Goal: Task Accomplishment & Management: Use online tool/utility

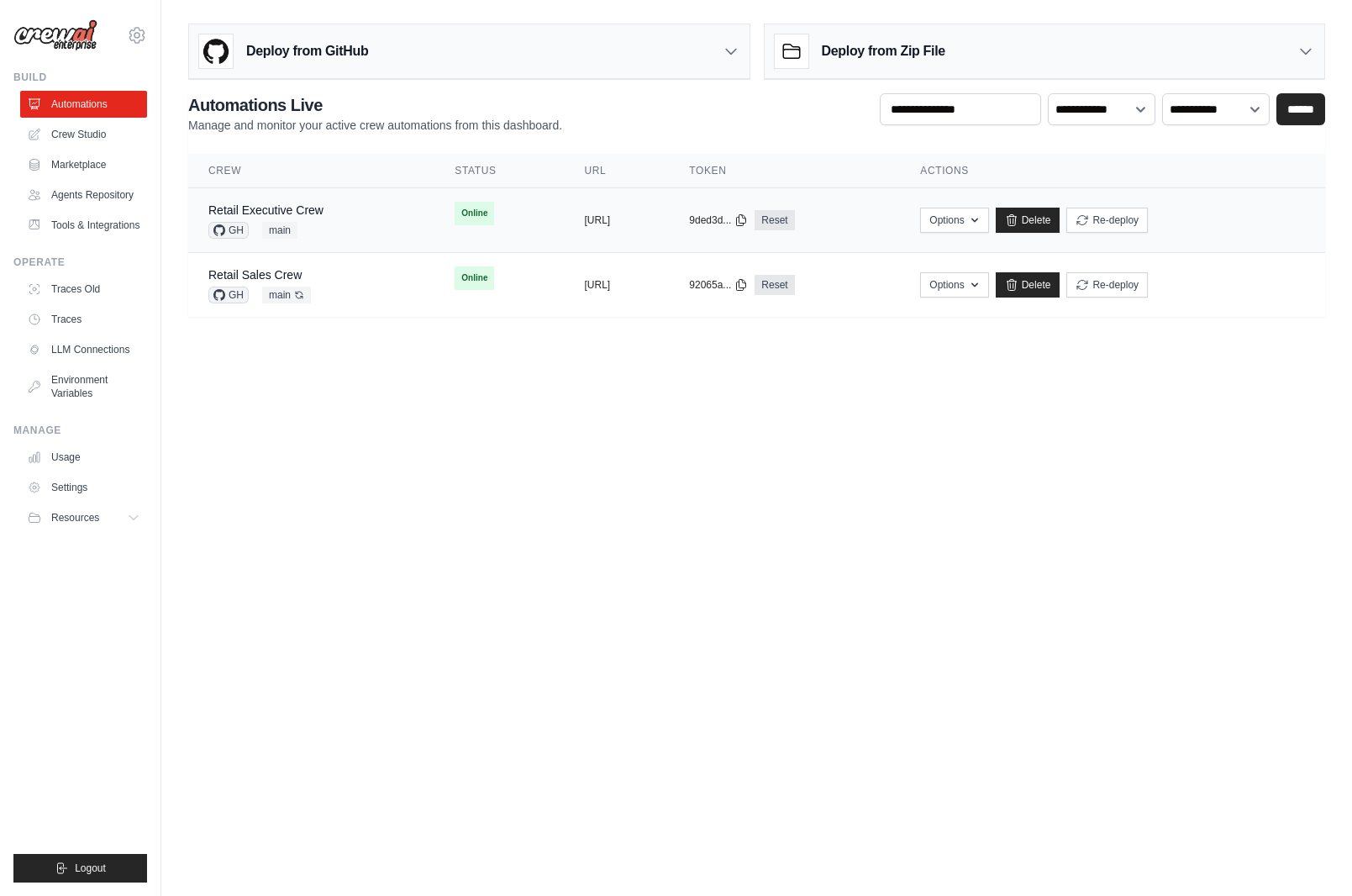
click at [326, 208] on div "Retail Executive Crew GH main" at bounding box center [311, 220] width 206 height 37
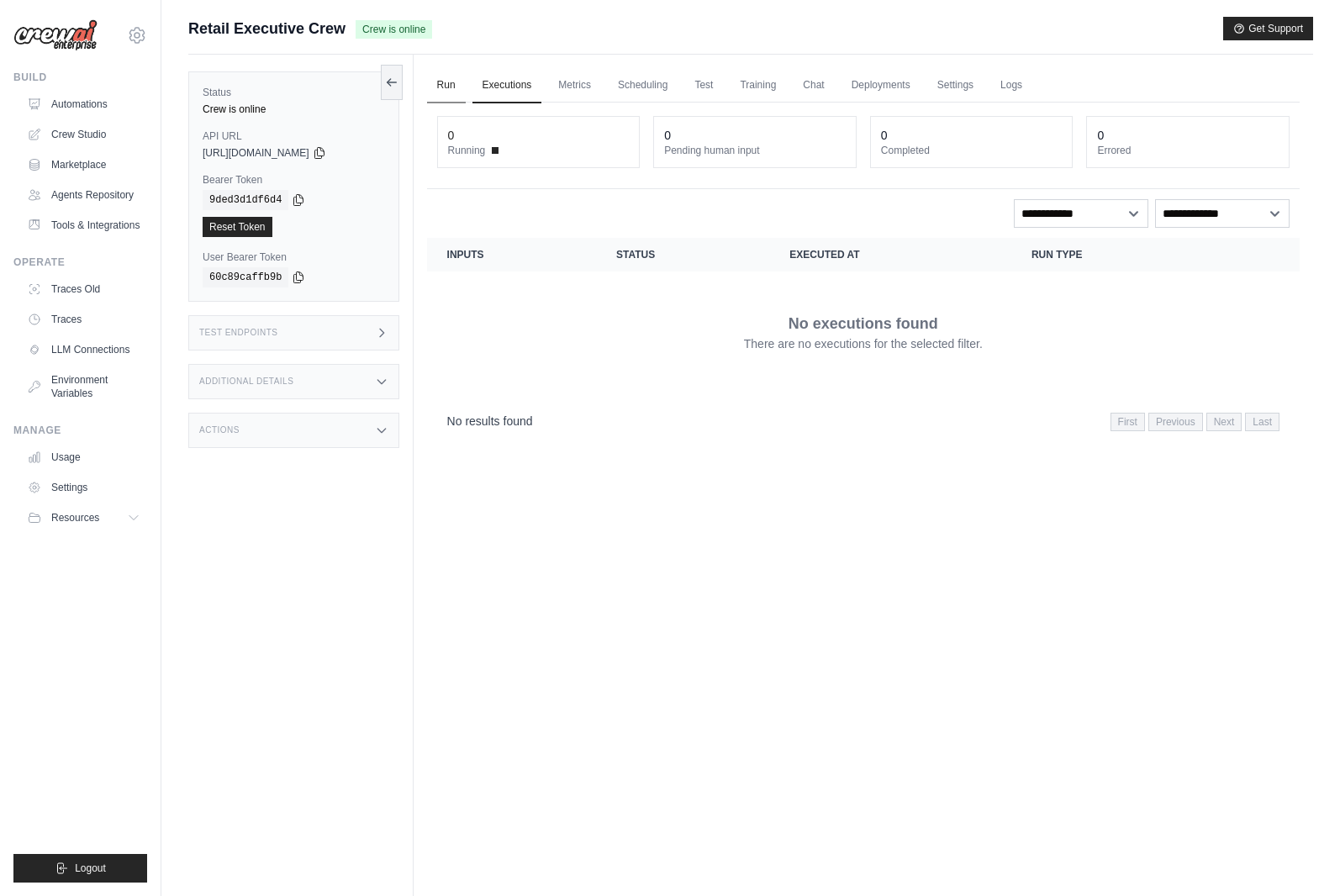
click at [445, 86] on link "Run" at bounding box center [446, 85] width 38 height 35
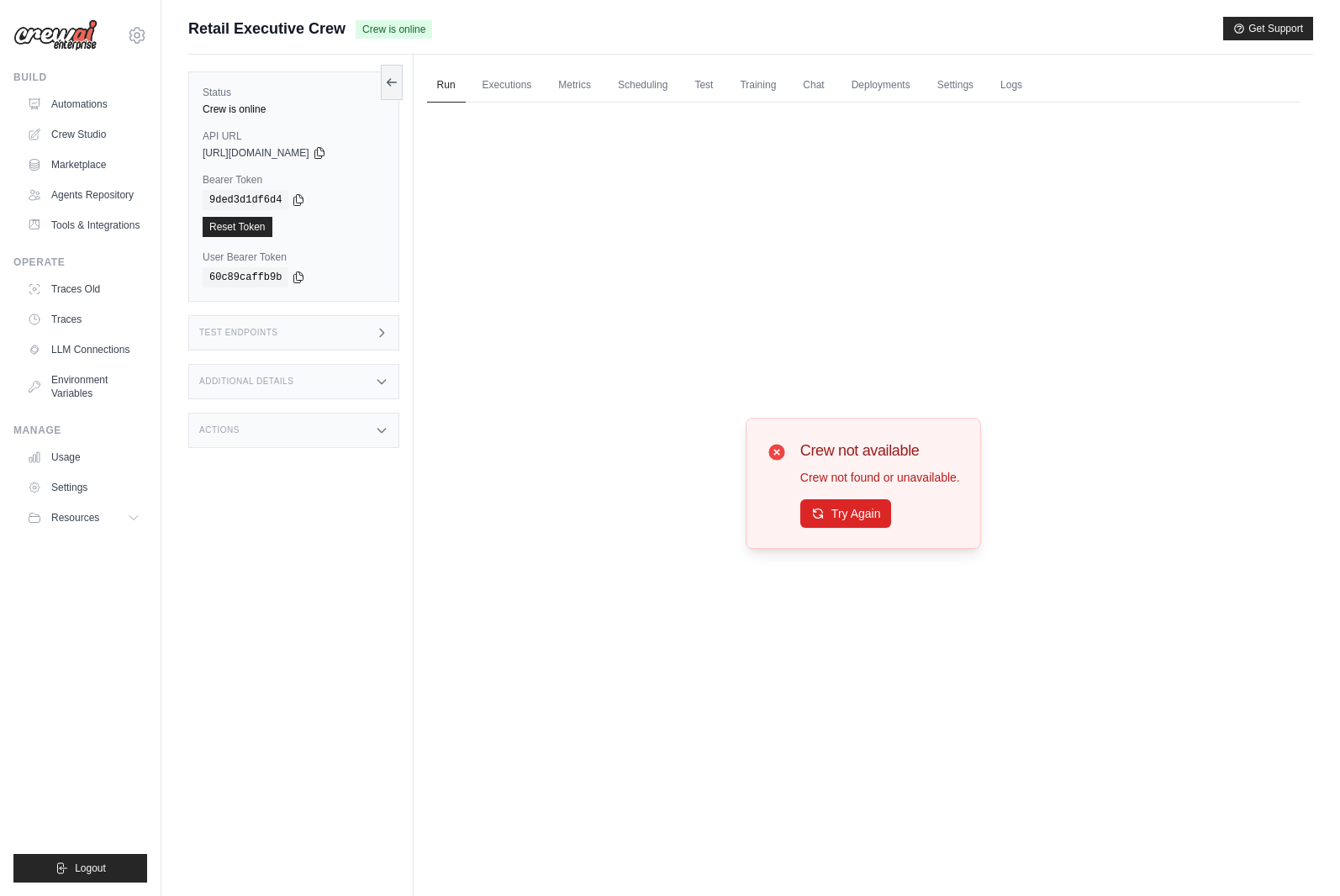
click at [115, 578] on ul "Build Automations Crew Studio Marketplace Agents Repository Resources Blog" at bounding box center [80, 477] width 134 height 812
click at [77, 109] on link "Automations" at bounding box center [85, 105] width 127 height 27
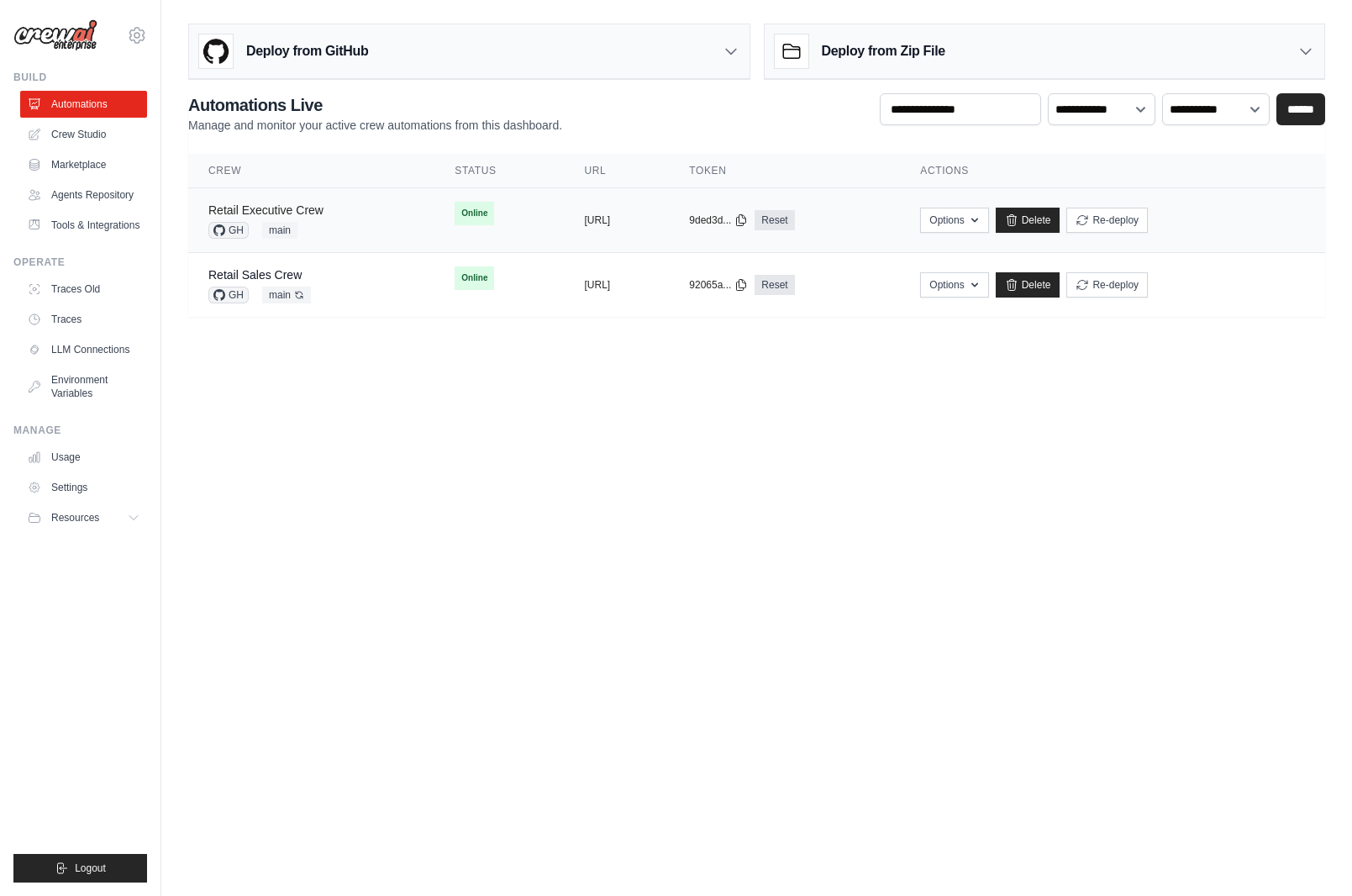
click at [312, 210] on link "Retail Executive Crew" at bounding box center [265, 210] width 115 height 14
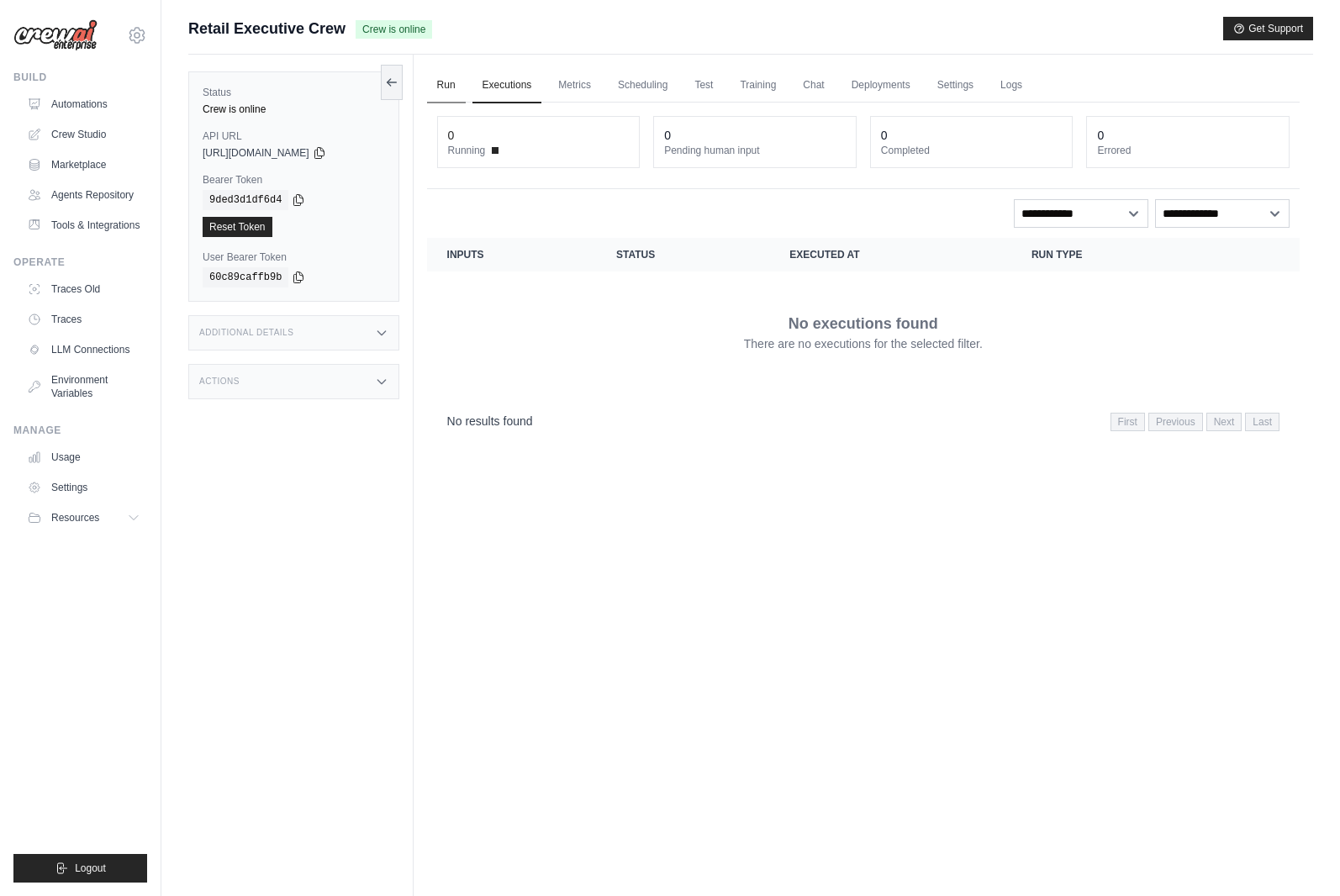
click at [445, 88] on link "Run" at bounding box center [446, 85] width 38 height 35
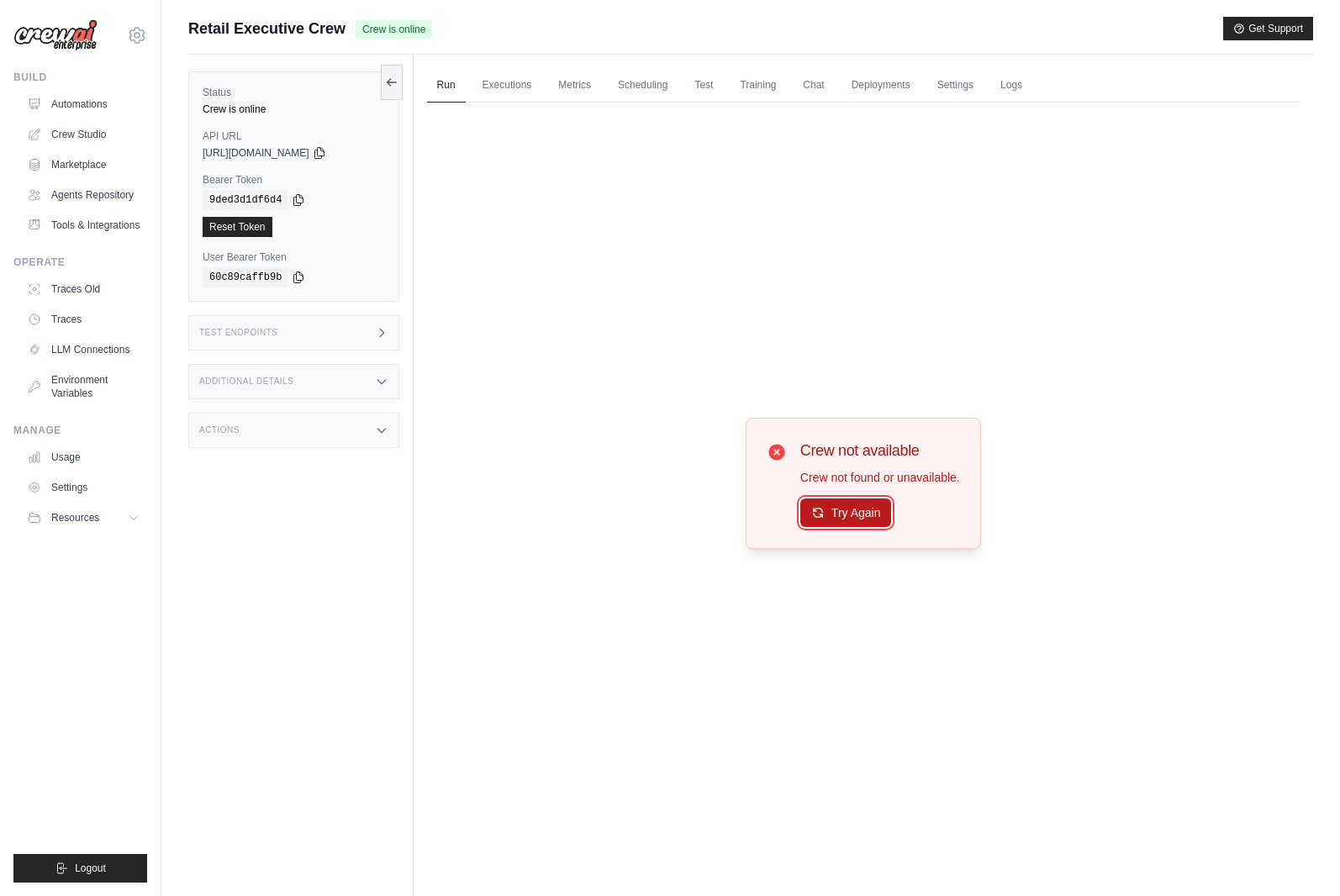
click at [854, 511] on button "Try Again" at bounding box center [846, 513] width 92 height 29
click at [876, 516] on button "Try Again" at bounding box center [846, 513] width 92 height 29
click at [854, 511] on button "Try Again" at bounding box center [846, 513] width 92 height 29
click at [789, 503] on div "Crew not available Crew not found or unavailable. Try Again" at bounding box center [863, 483] width 193 height 89
click at [65, 103] on link "Automations" at bounding box center [85, 105] width 127 height 27
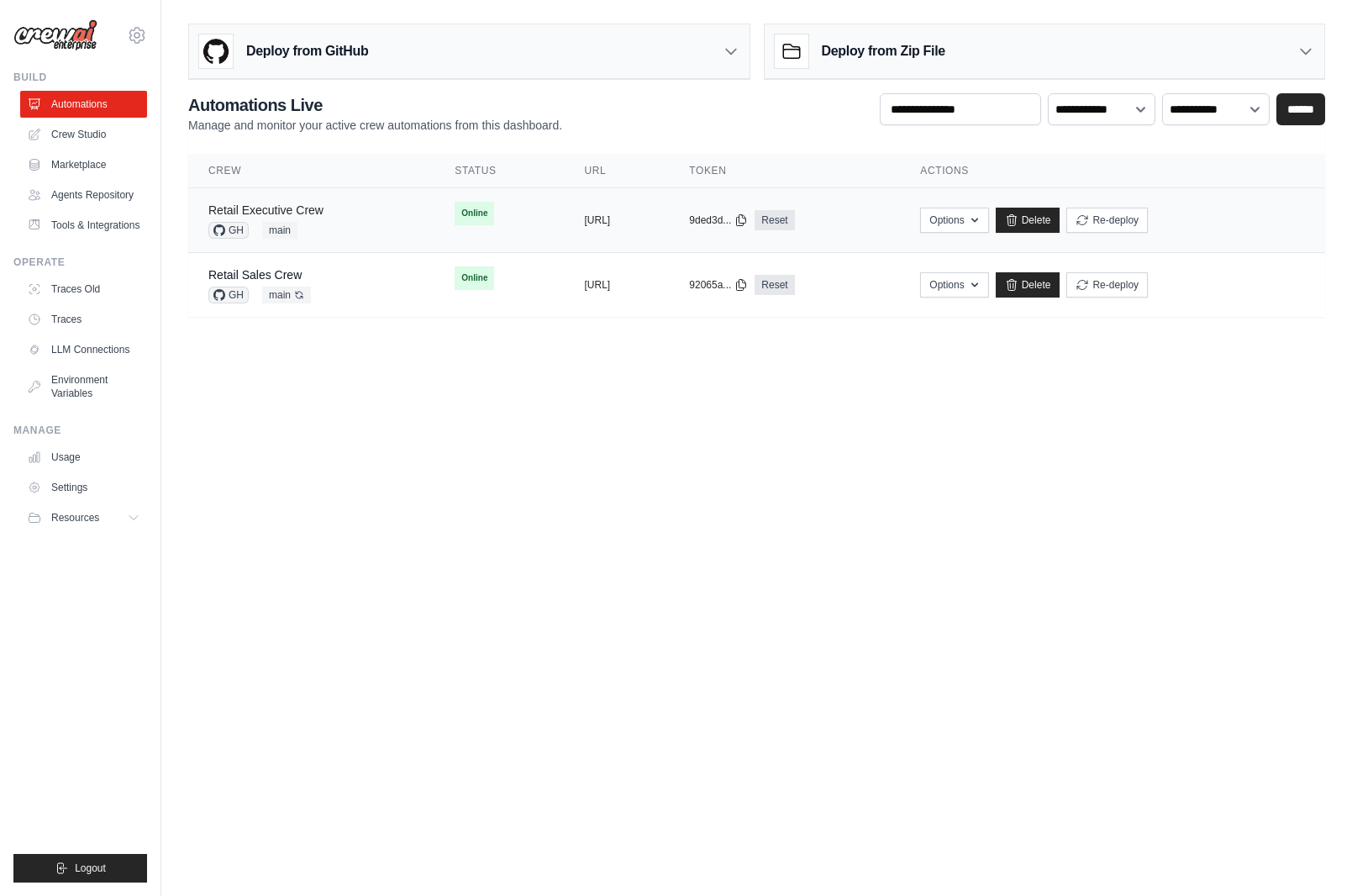
click at [299, 209] on link "Retail Executive Crew" at bounding box center [265, 210] width 115 height 14
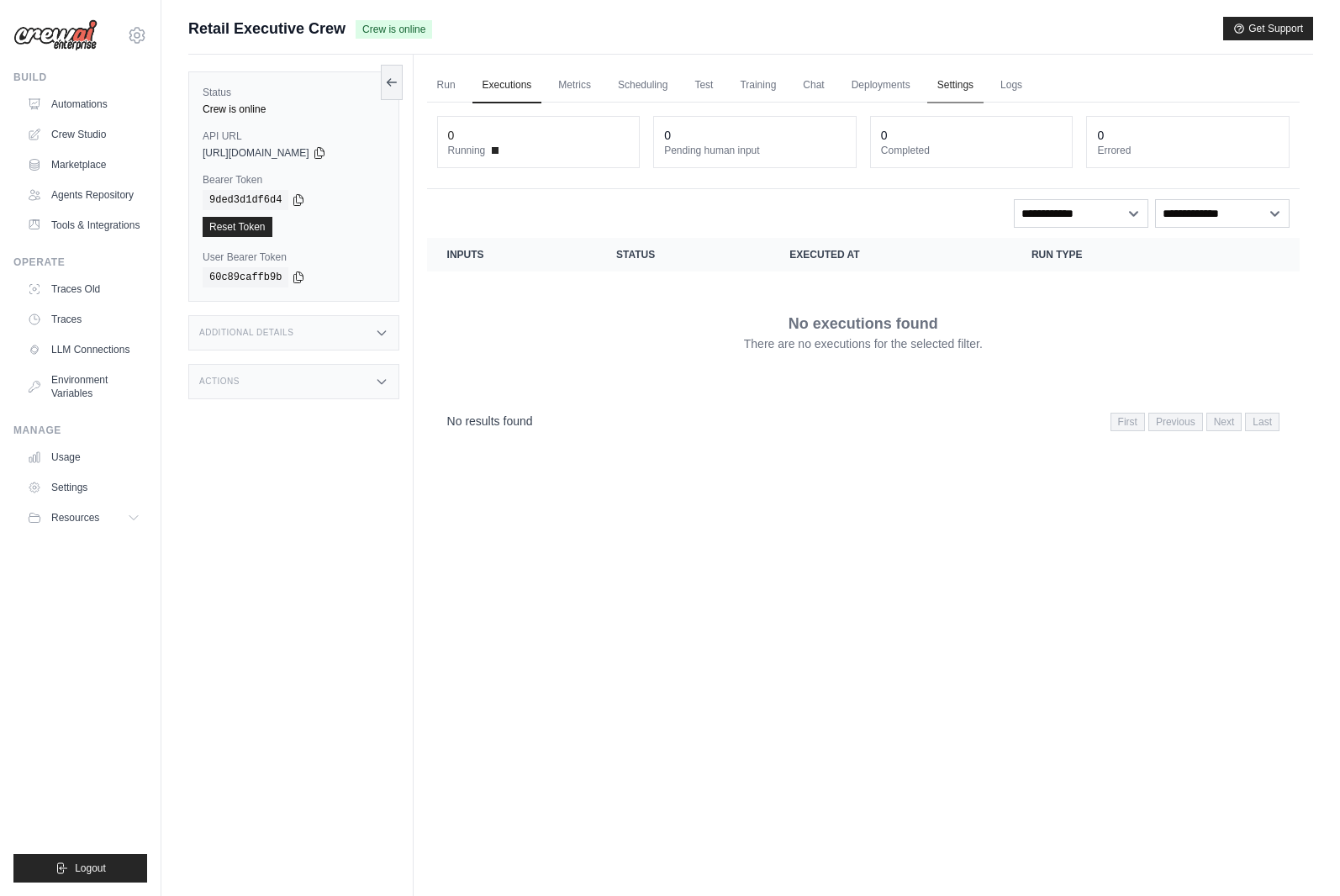
click at [936, 83] on link "Settings" at bounding box center [955, 85] width 56 height 35
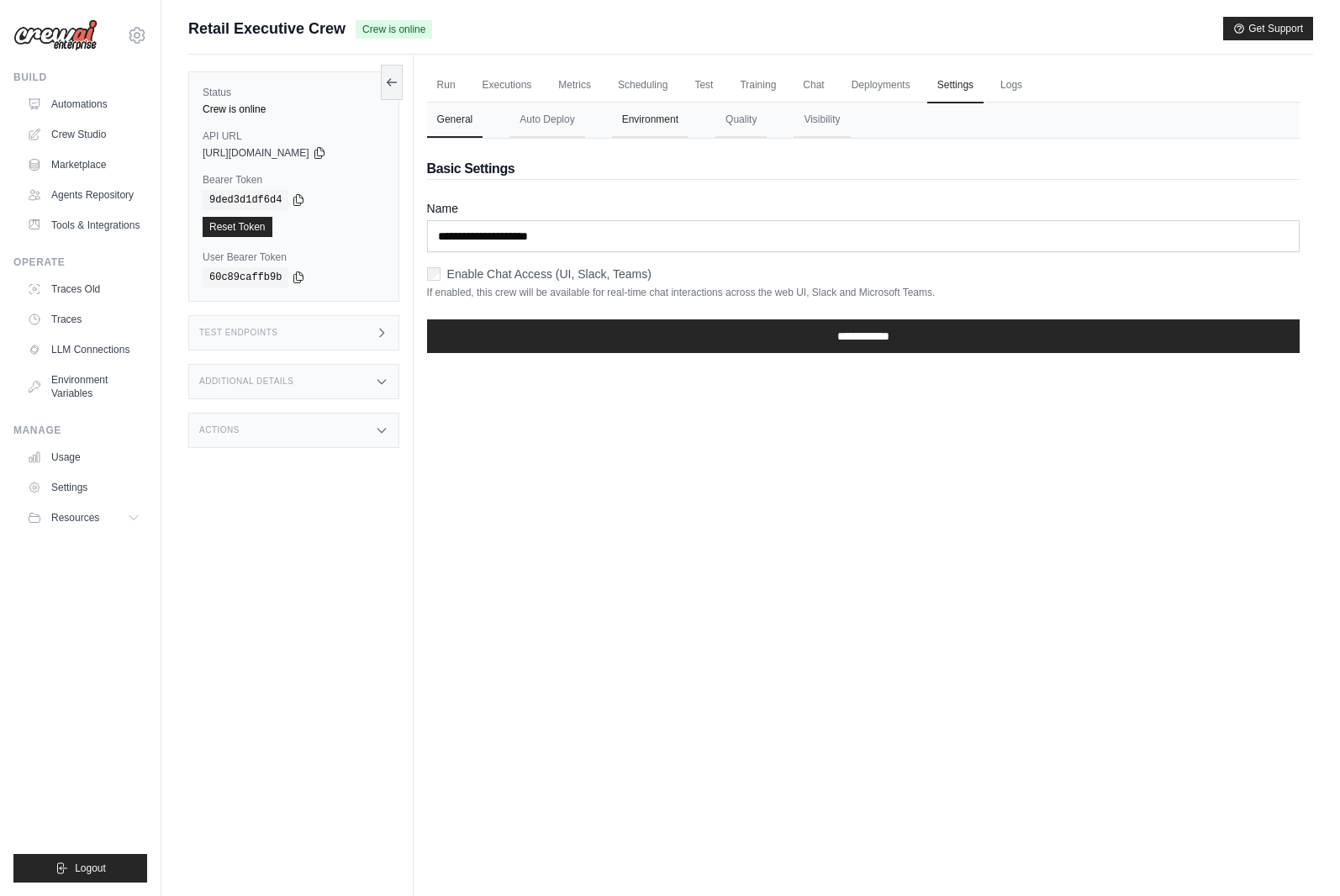
click at [651, 117] on button "Environment" at bounding box center [650, 119] width 77 height 35
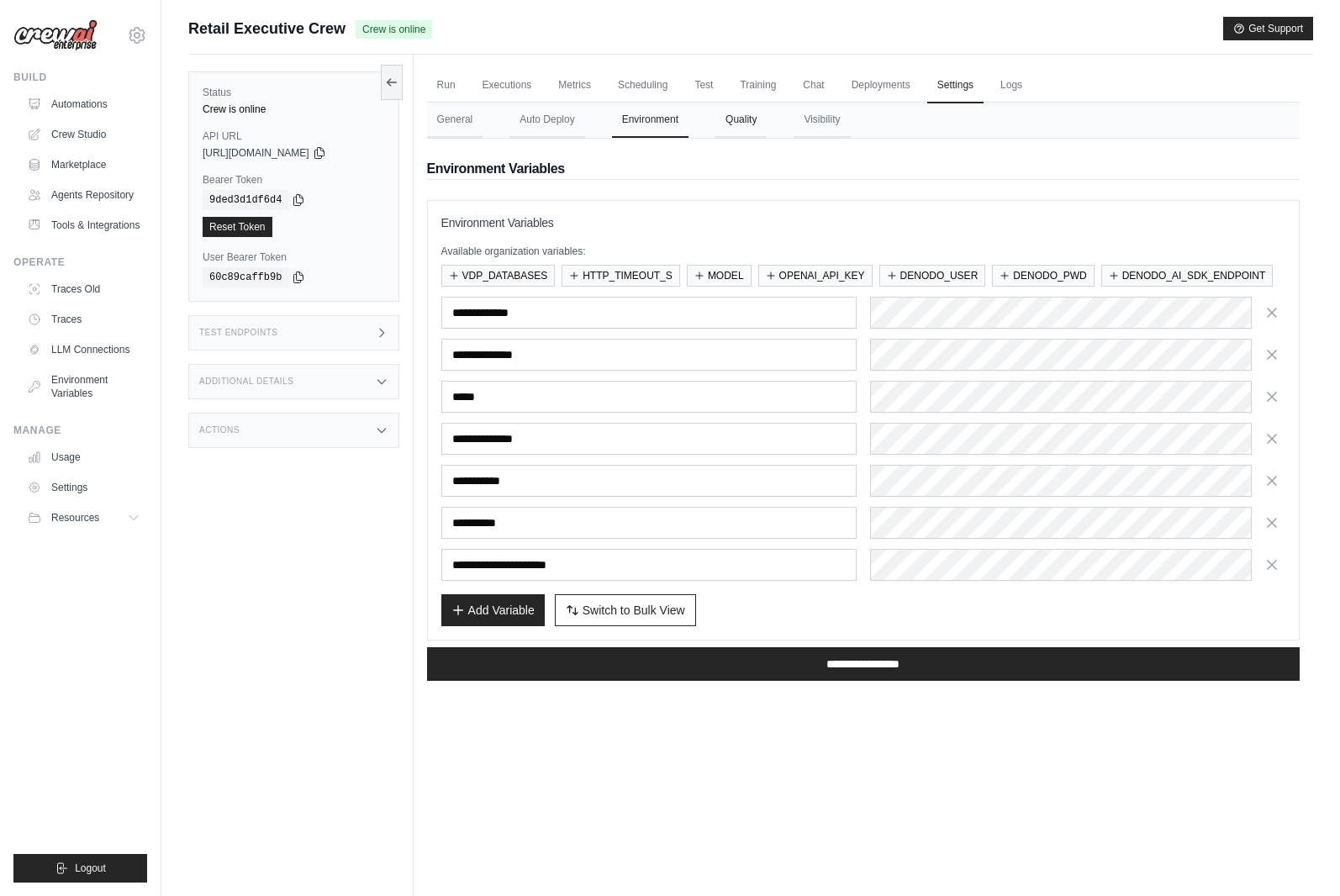
click at [737, 121] on button "Quality" at bounding box center [741, 119] width 51 height 35
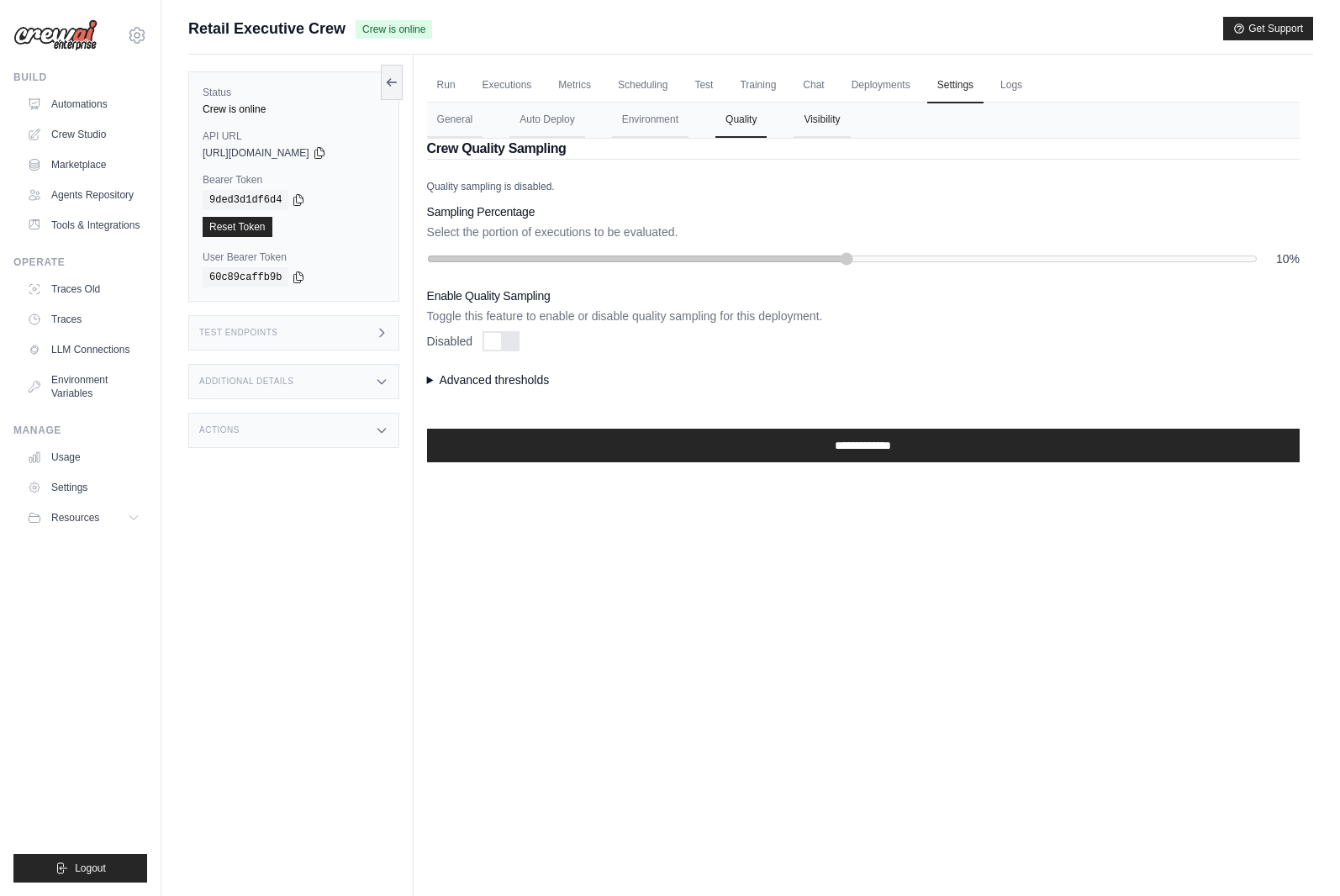
click at [796, 123] on button "Visibility" at bounding box center [822, 119] width 56 height 35
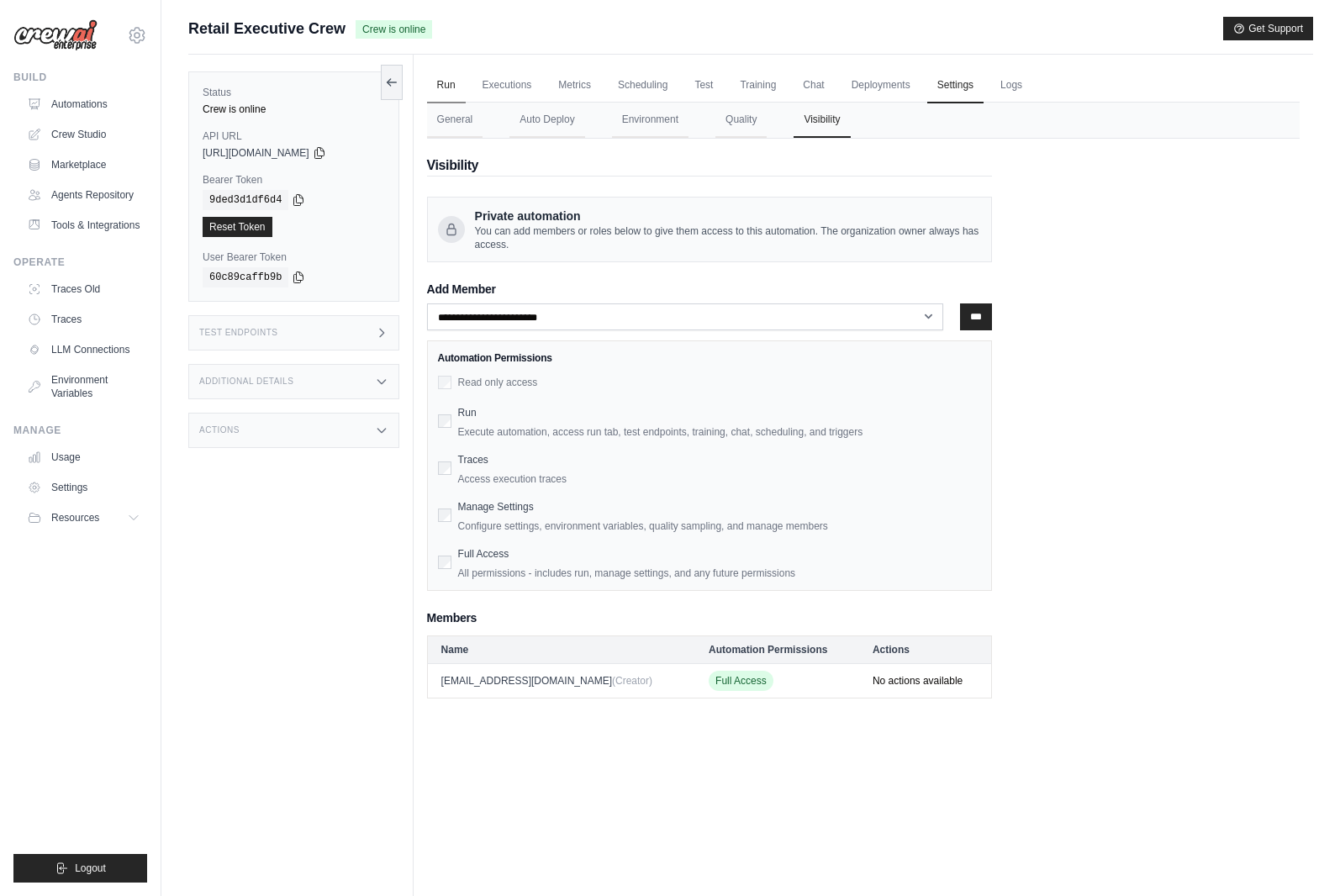
click at [442, 83] on link "Run" at bounding box center [446, 85] width 38 height 35
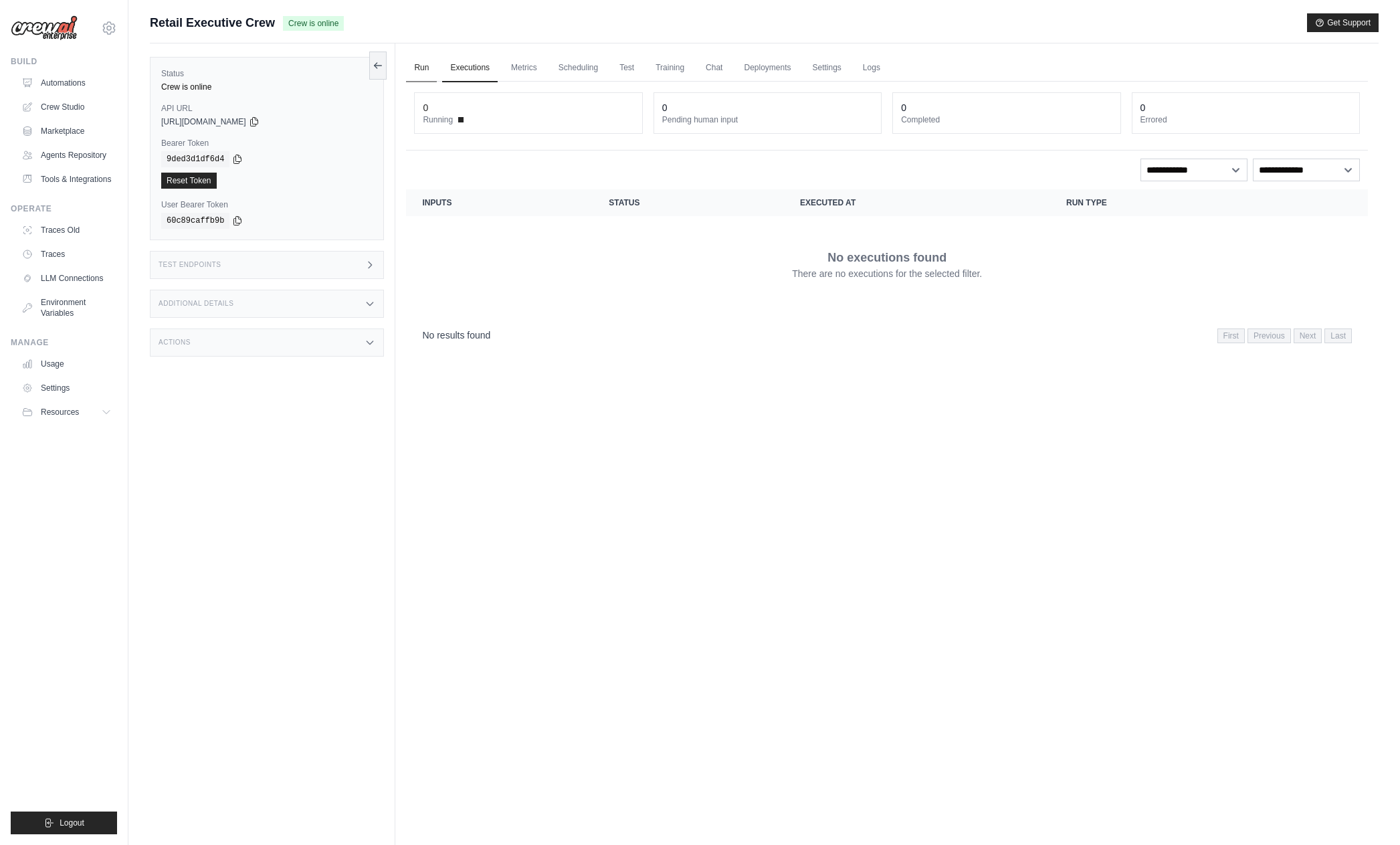
click at [427, 68] on link "Run" at bounding box center [421, 68] width 30 height 28
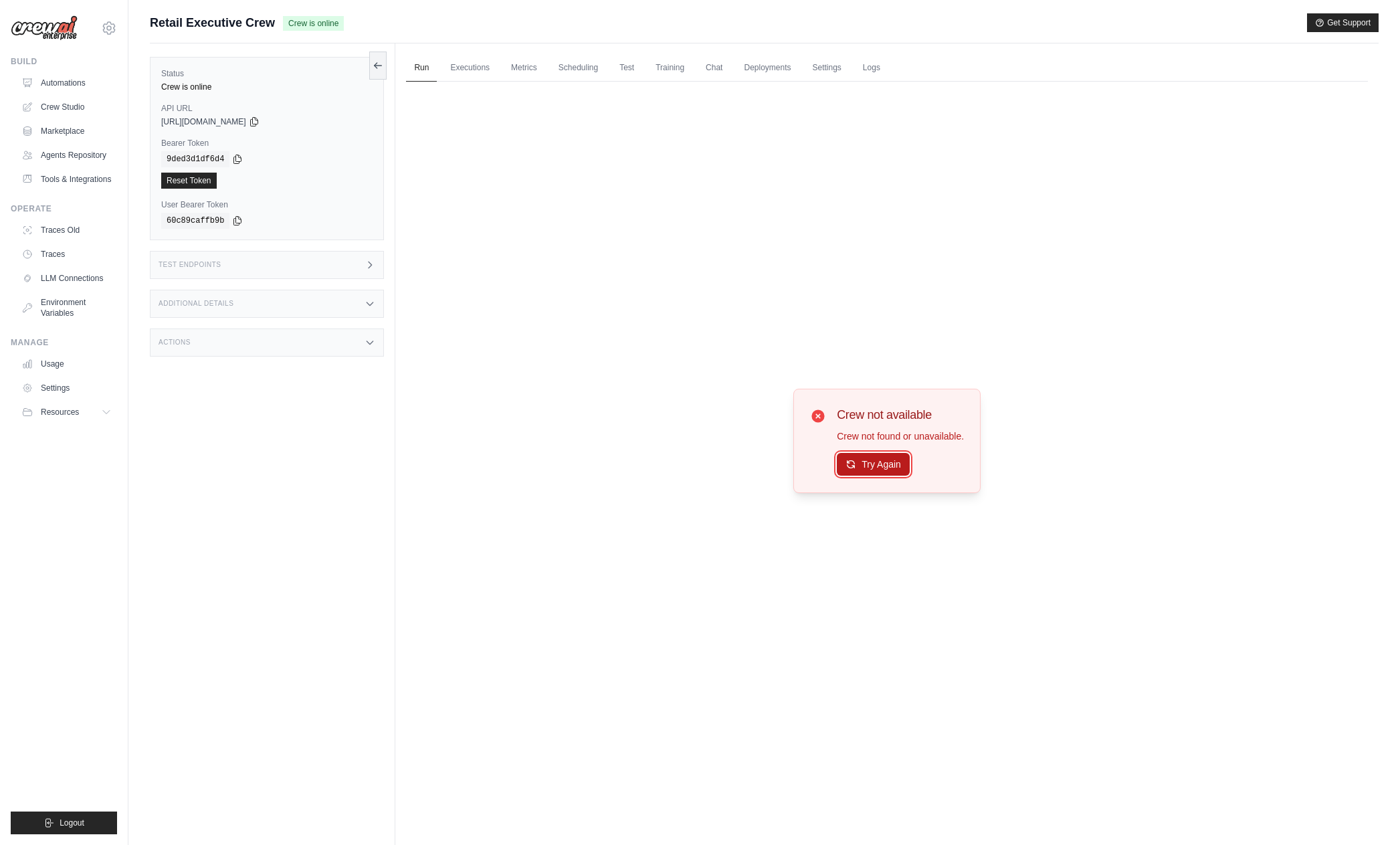
click at [882, 473] on button "Try Again" at bounding box center [874, 465] width 73 height 23
click at [964, 337] on div "Crew not available Crew not found or unavailable. Try Again" at bounding box center [887, 440] width 962 height 719
click at [944, 466] on div "Try Again" at bounding box center [901, 466] width 127 height 23
click at [885, 465] on button "Try Again" at bounding box center [874, 465] width 73 height 23
click at [56, 80] on link "Automations" at bounding box center [68, 83] width 101 height 22
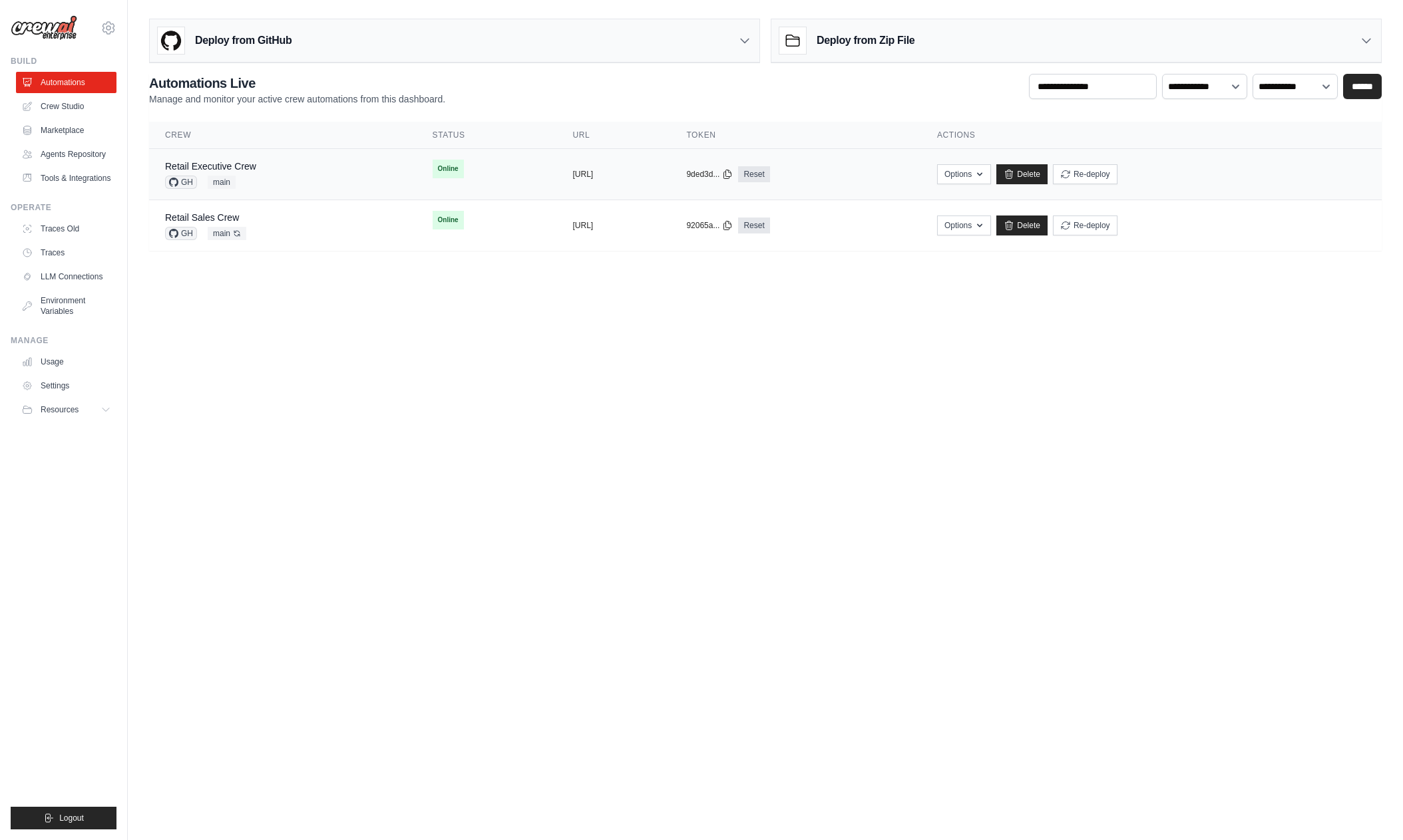
click at [275, 170] on div "Retail Executive Crew GH main" at bounding box center [283, 174] width 236 height 29
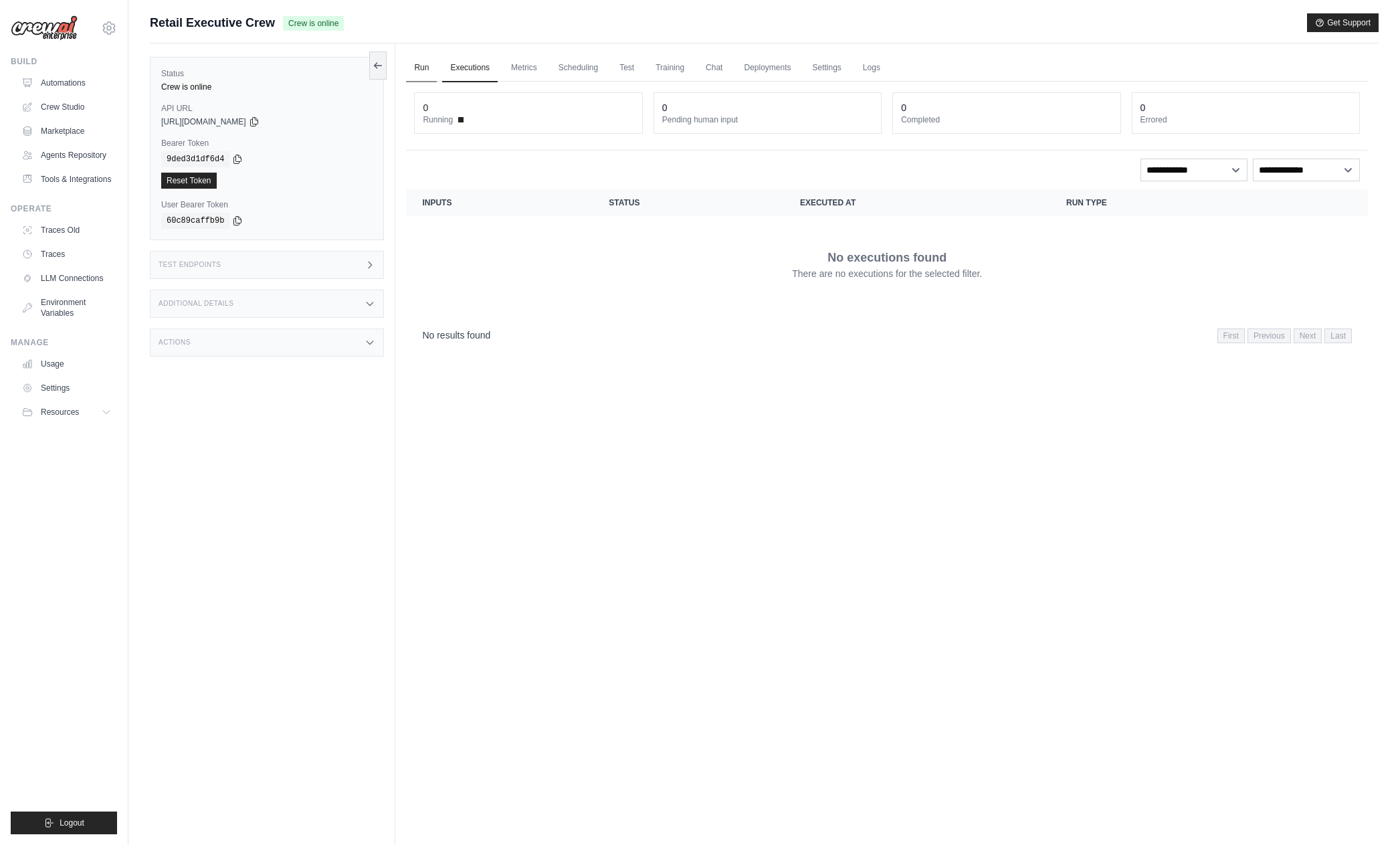
click at [426, 68] on link "Run" at bounding box center [421, 68] width 30 height 28
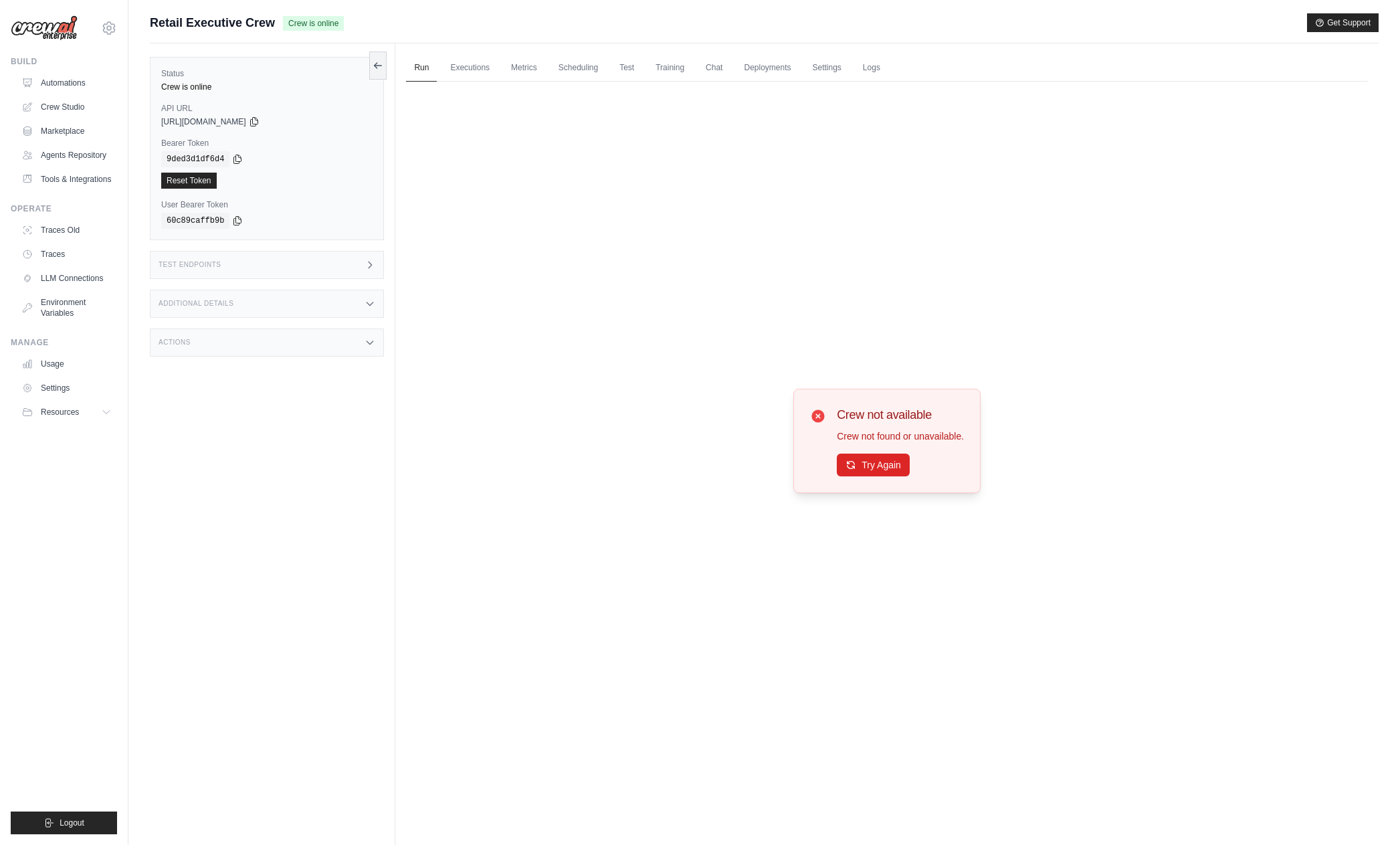
click at [771, 281] on div "Crew not available Crew not found or unavailable. Try Again" at bounding box center [887, 440] width 962 height 719
click at [836, 66] on link "Settings" at bounding box center [827, 68] width 45 height 28
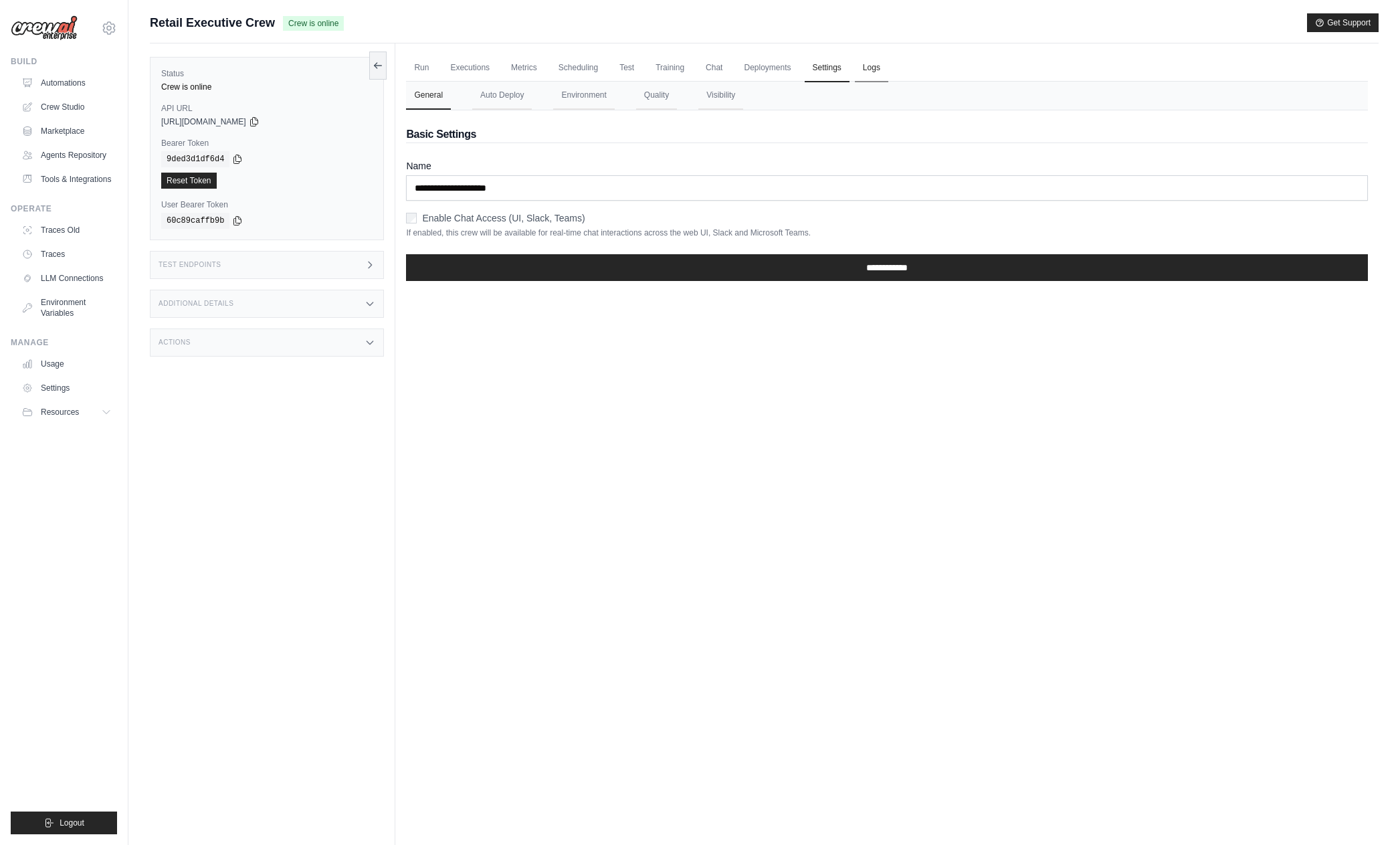
click at [874, 67] on link "Logs" at bounding box center [871, 68] width 33 height 28
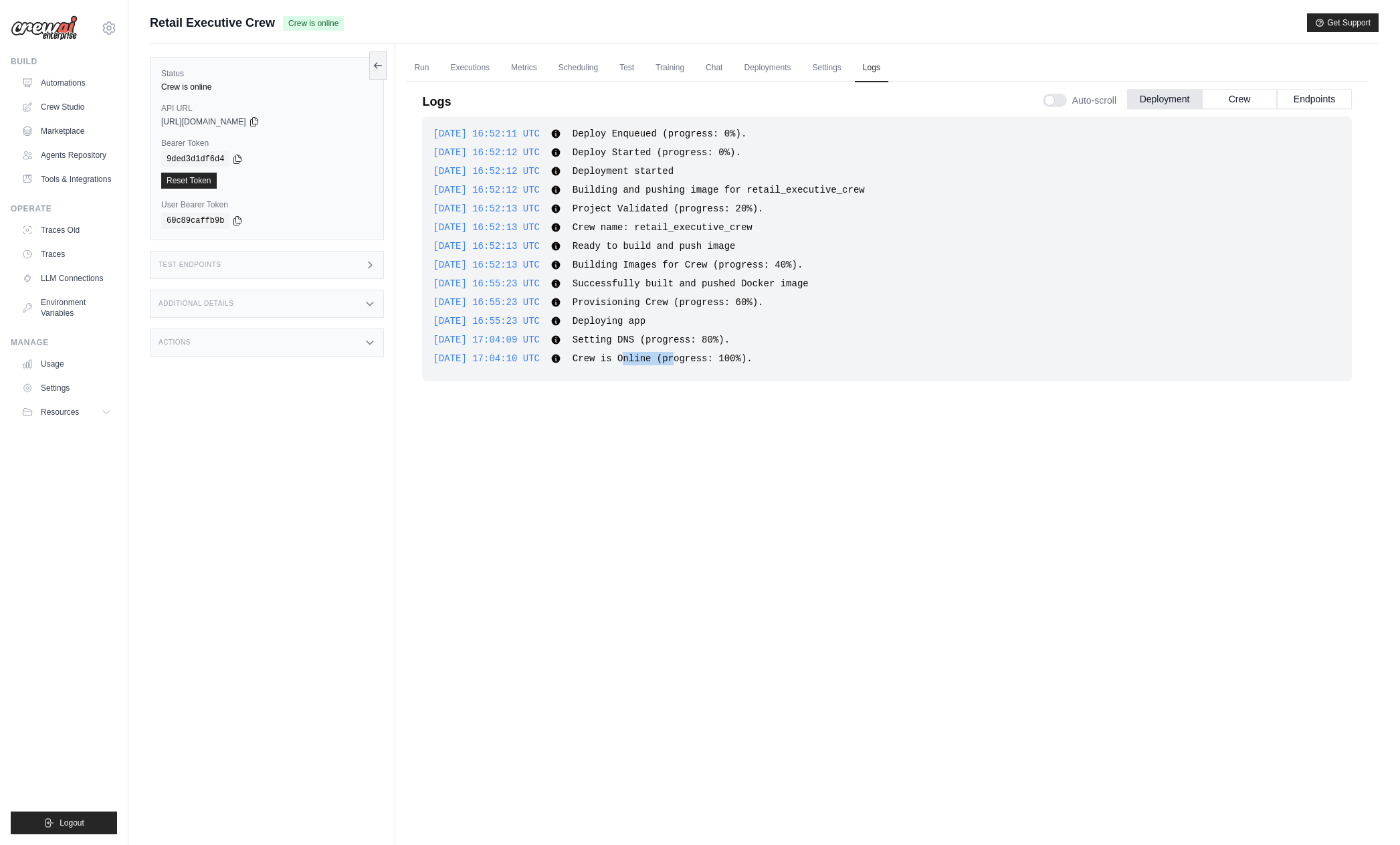
drag, startPoint x: 630, startPoint y: 358, endPoint x: 677, endPoint y: 354, distance: 47.2
click at [677, 354] on span "Crew is Online (progress: 100%)." at bounding box center [662, 358] width 180 height 11
drag, startPoint x: 591, startPoint y: 326, endPoint x: 769, endPoint y: 359, distance: 181.0
click at [769, 359] on div "2025-09-23 16:52:11 UTC Deploy Enqueued (progress: 0%). Show more Show less 202…" at bounding box center [887, 249] width 930 height 265
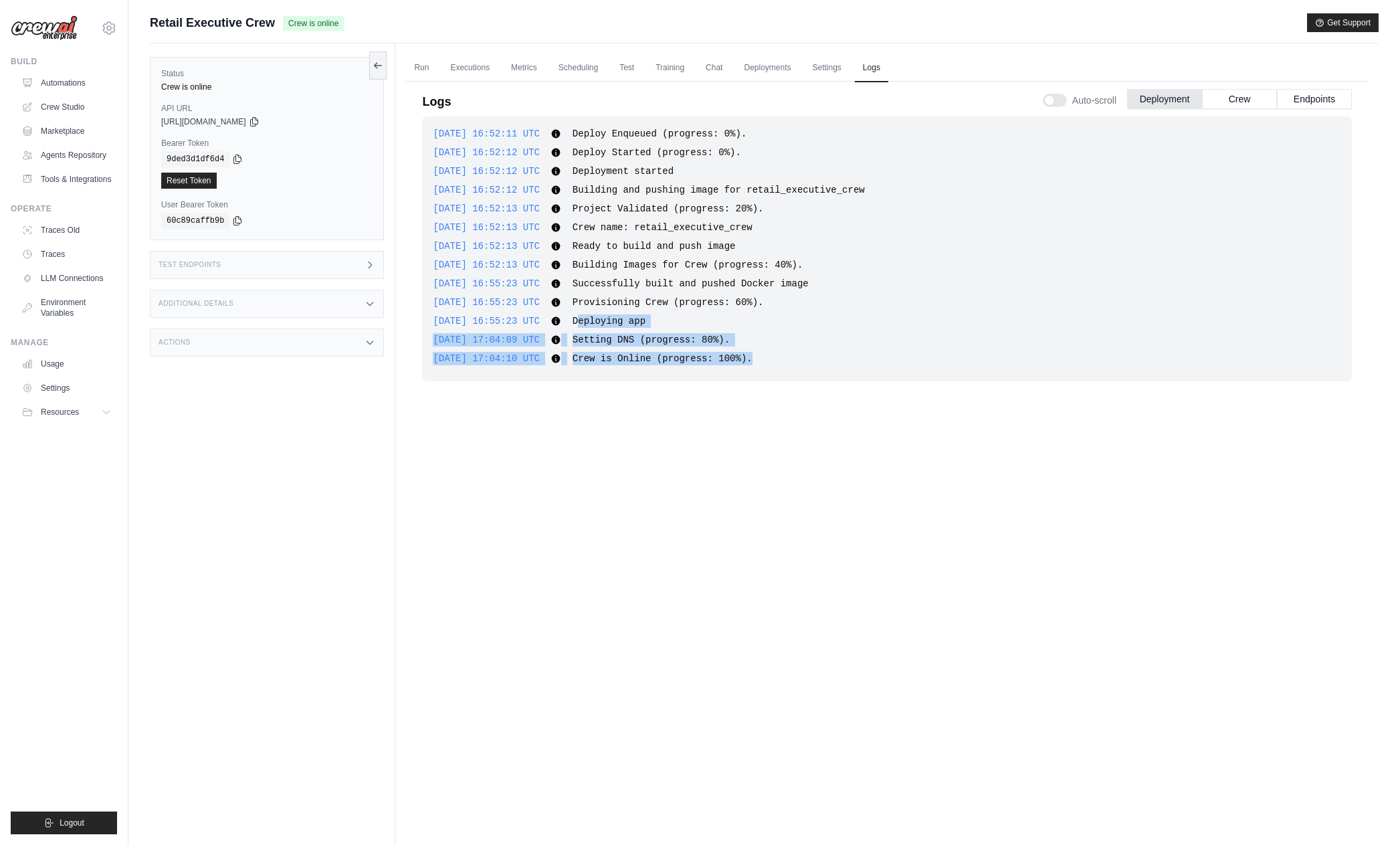
click at [769, 359] on div "2025-09-23 17:04:10 UTC Crew is Online (progress: 100%). Show more Show less" at bounding box center [887, 358] width 908 height 14
drag, startPoint x: 753, startPoint y: 359, endPoint x: 643, endPoint y: 357, distance: 110.0
click at [643, 357] on div "2025-09-23 17:04:10 UTC Crew is Online (progress: 100%). Show more Show less" at bounding box center [887, 358] width 908 height 14
click at [643, 357] on span "Crew is Online (progress: 100%)." at bounding box center [662, 358] width 180 height 11
drag, startPoint x: 627, startPoint y: 355, endPoint x: 748, endPoint y: 360, distance: 121.1
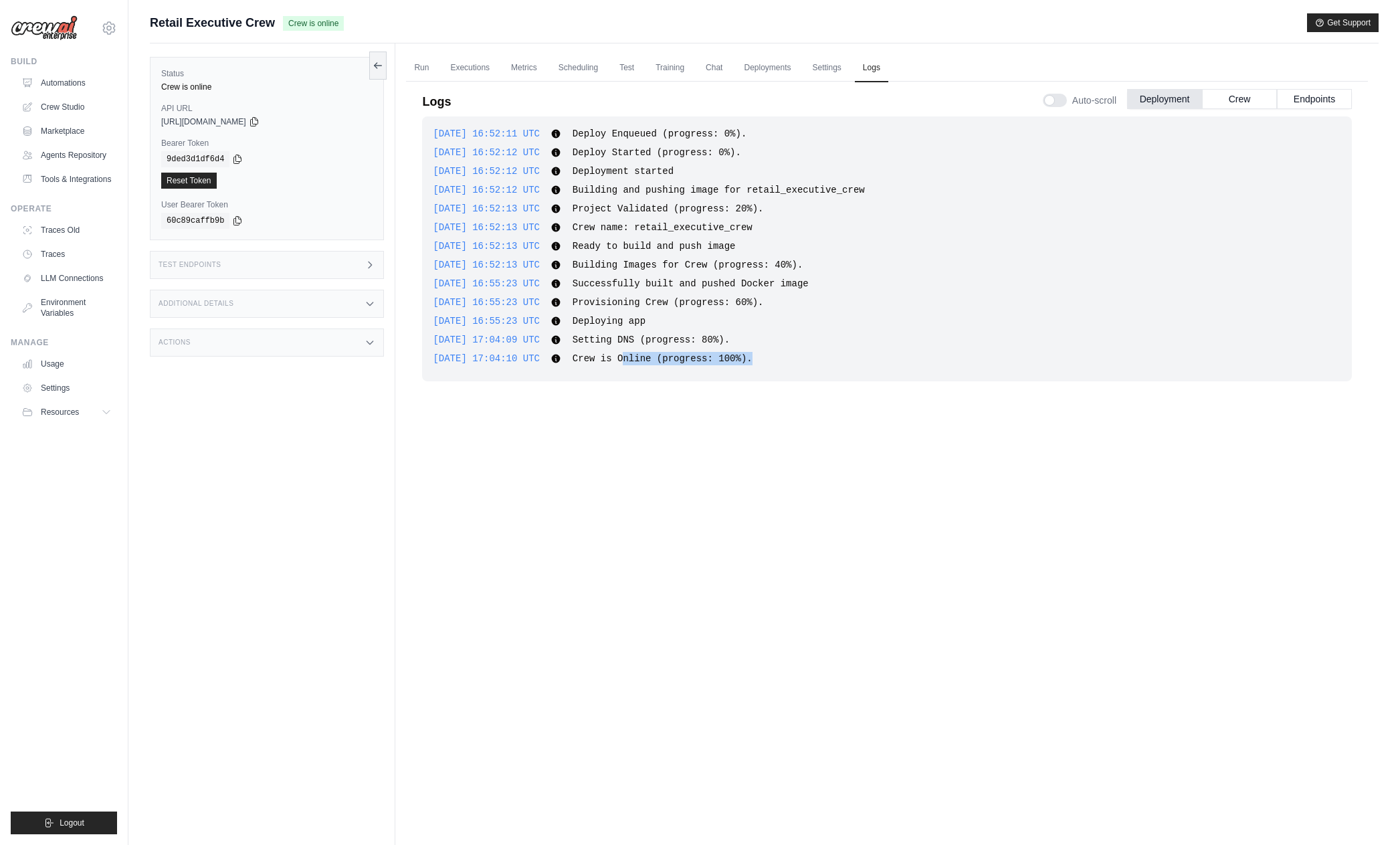
click at [748, 360] on span "Crew is Online (progress: 100%)." at bounding box center [662, 358] width 180 height 11
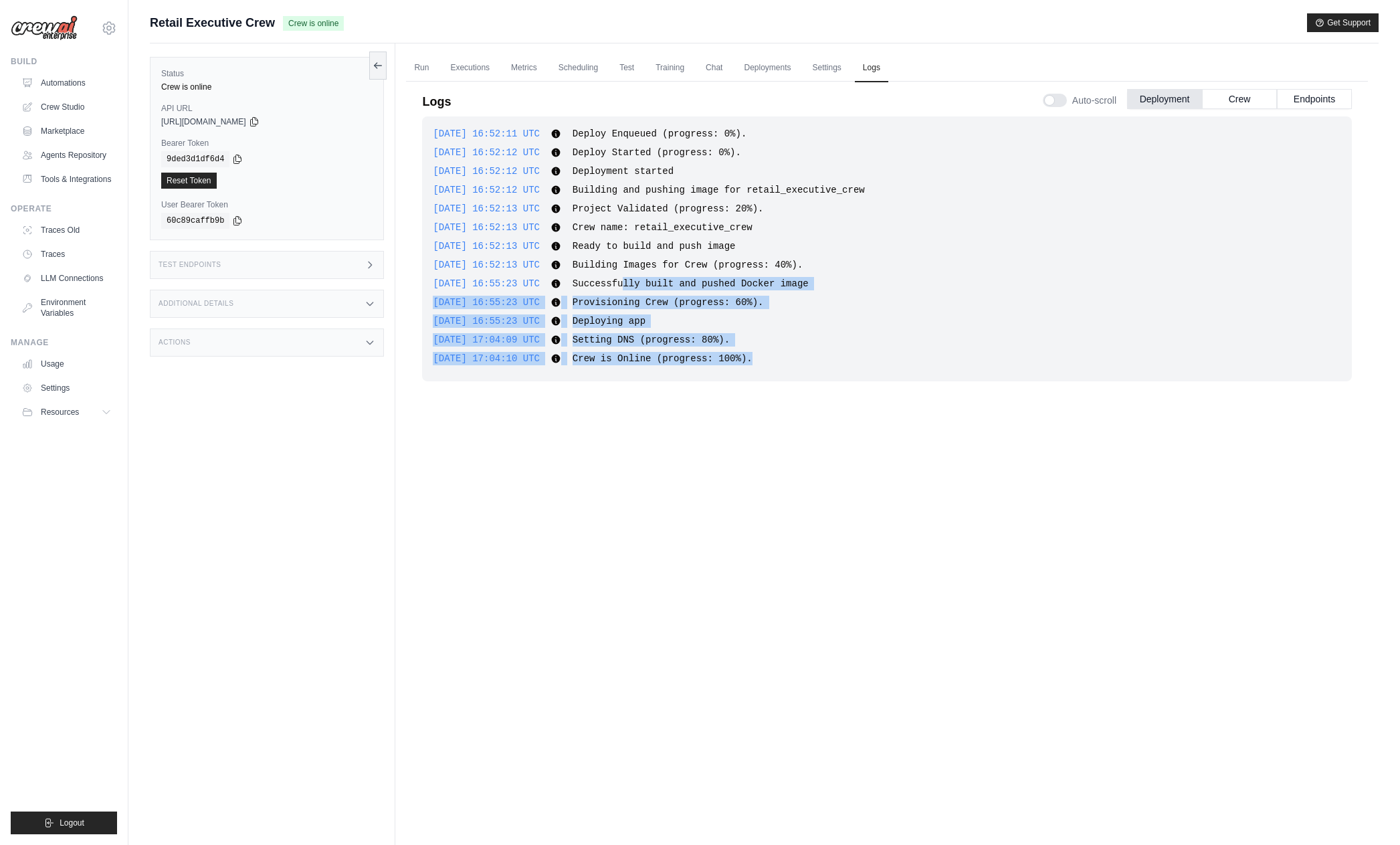
drag, startPoint x: 630, startPoint y: 285, endPoint x: 784, endPoint y: 358, distance: 170.4
click at [784, 358] on div "2025-09-23 16:52:11 UTC Deploy Enqueued (progress: 0%). Show more Show less 202…" at bounding box center [887, 249] width 930 height 265
click at [784, 356] on div "2025-09-23 17:04:10 UTC Crew is Online (progress: 100%). Show more Show less" at bounding box center [887, 358] width 908 height 14
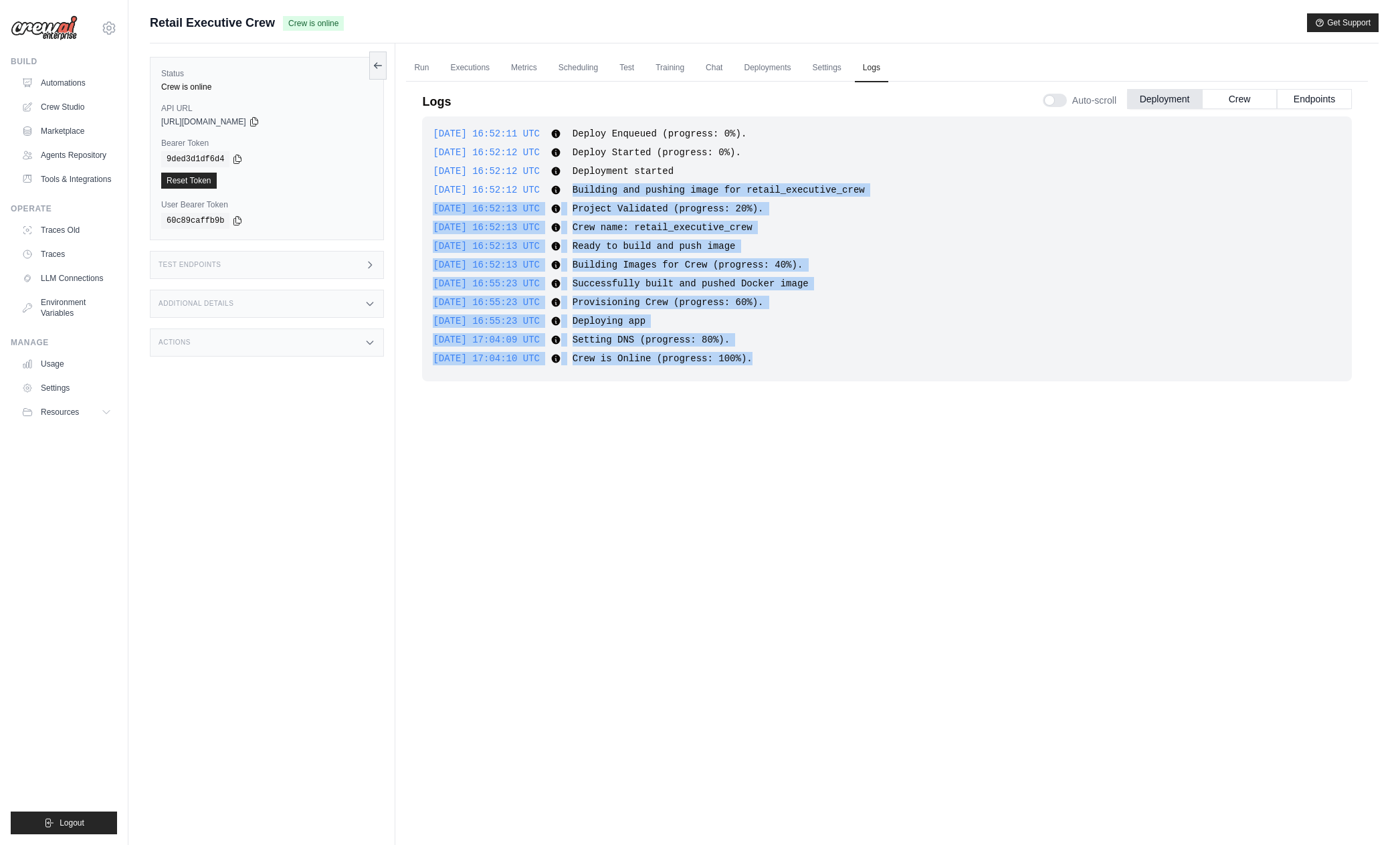
drag, startPoint x: 582, startPoint y: 189, endPoint x: 808, endPoint y: 361, distance: 284.0
click at [808, 361] on div "2025-09-23 16:52:11 UTC Deploy Enqueued (progress: 0%). Show more Show less 202…" at bounding box center [887, 249] width 930 height 265
click at [808, 361] on div "2025-09-23 17:04:10 UTC Crew is Online (progress: 100%). Show more Show less" at bounding box center [887, 358] width 908 height 14
drag, startPoint x: 801, startPoint y: 351, endPoint x: 584, endPoint y: 163, distance: 287.1
click at [584, 163] on div "2025-09-23 16:52:11 UTC Deploy Enqueued (progress: 0%). Show more Show less 202…" at bounding box center [887, 249] width 930 height 265
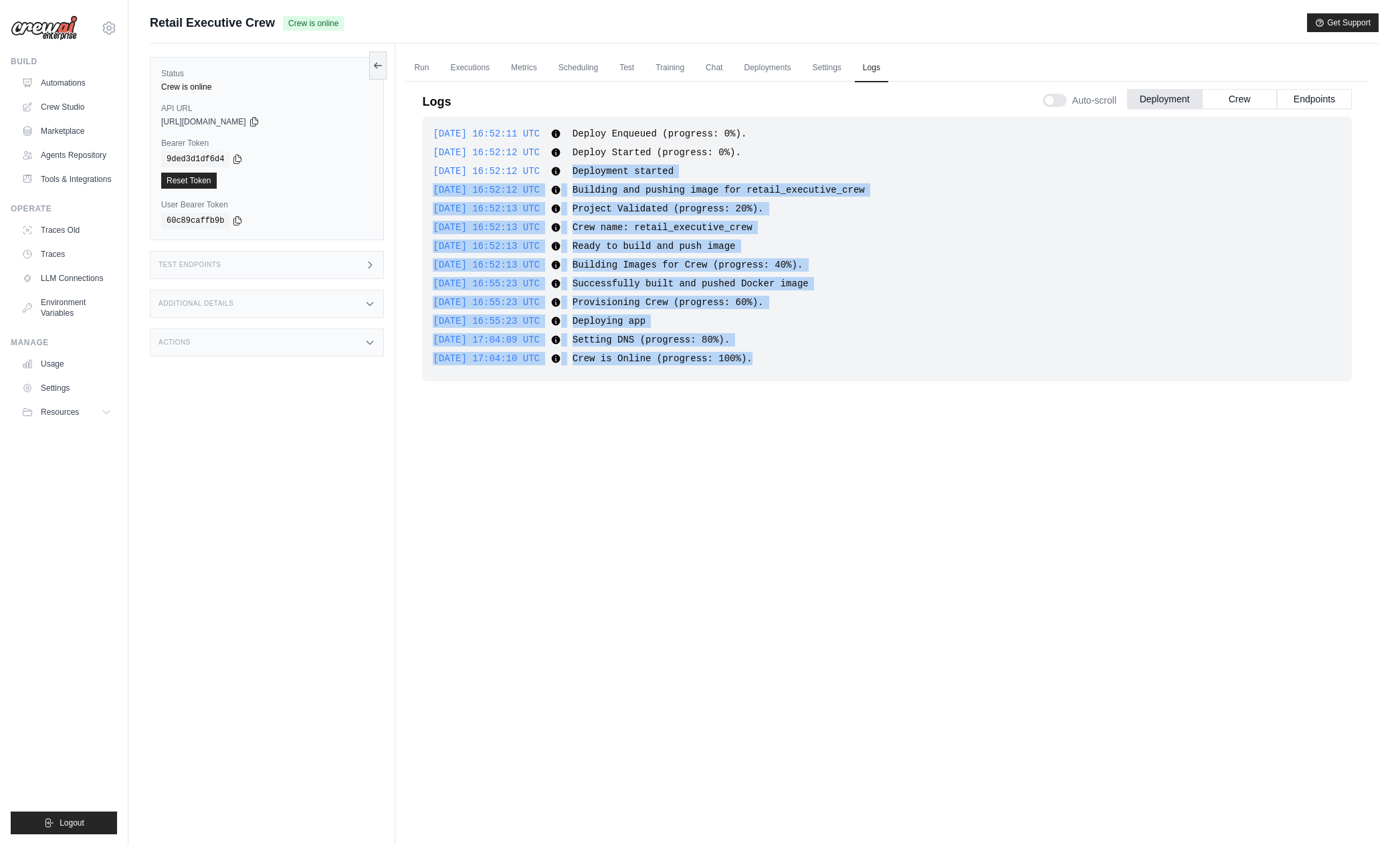
click at [584, 161] on div "2025-09-23 16:52:11 UTC Deploy Enqueued (progress: 0%). Show more Show less 202…" at bounding box center [887, 249] width 930 height 265
drag, startPoint x: 592, startPoint y: 157, endPoint x: 857, endPoint y: 363, distance: 335.7
click at [857, 363] on div "2025-09-23 16:52:11 UTC Deploy Enqueued (progress: 0%). Show more Show less 202…" at bounding box center [887, 249] width 930 height 265
click at [857, 363] on div "2025-09-23 17:04:10 UTC Crew is Online (progress: 100%). Show more Show less" at bounding box center [887, 358] width 908 height 14
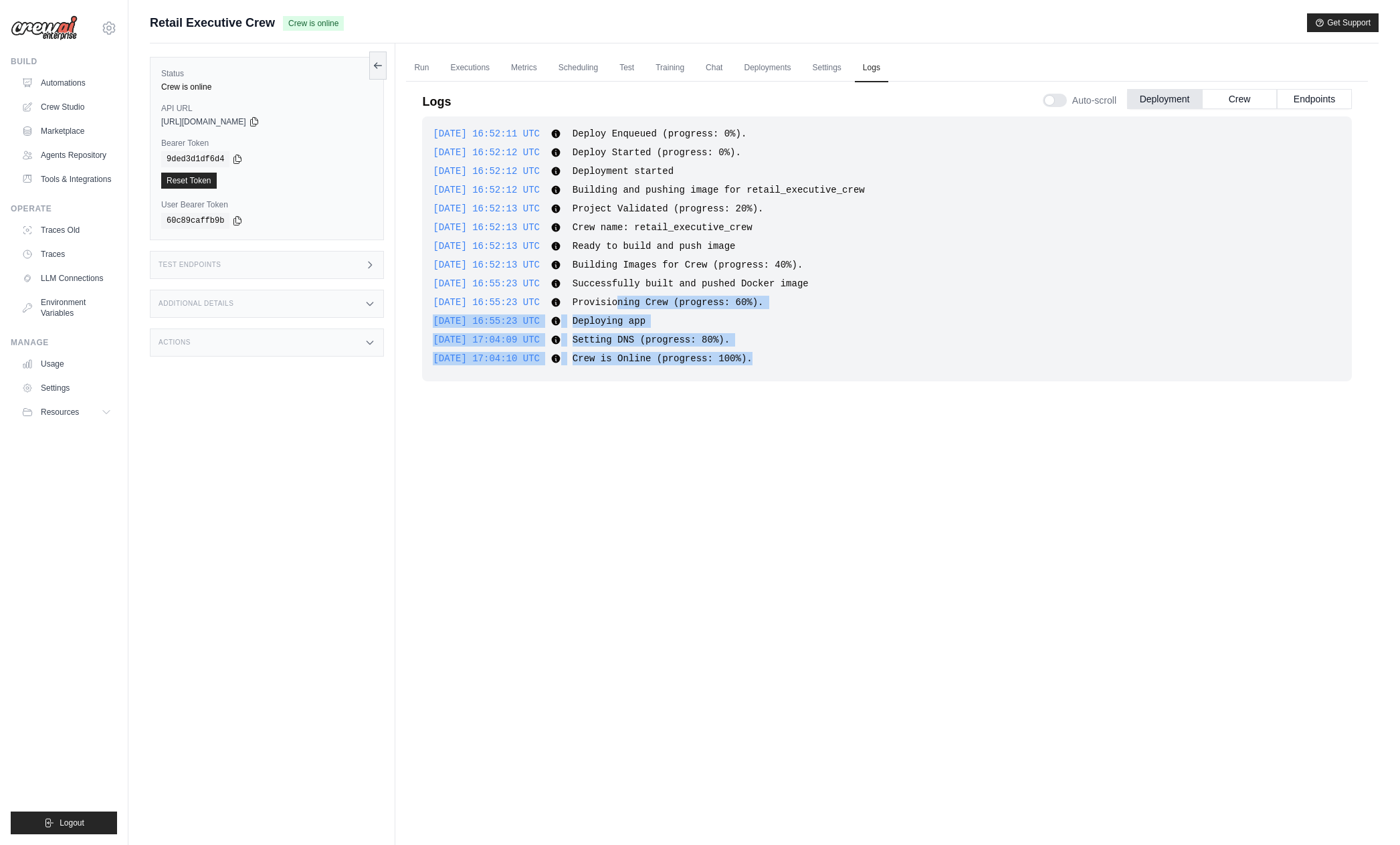
drag, startPoint x: 759, startPoint y: 312, endPoint x: 771, endPoint y: 358, distance: 47.5
click at [771, 358] on div "2025-09-23 16:52:11 UTC Deploy Enqueued (progress: 0%). Show more Show less 202…" at bounding box center [887, 249] width 930 height 265
click at [771, 358] on div "2025-09-23 17:04:10 UTC Crew is Online (progress: 100%). Show more Show less" at bounding box center [887, 358] width 908 height 14
click at [791, 370] on div "2025-09-23 16:52:11 UTC Deploy Enqueued (progress: 0%). Show more Show less 202…" at bounding box center [887, 249] width 930 height 265
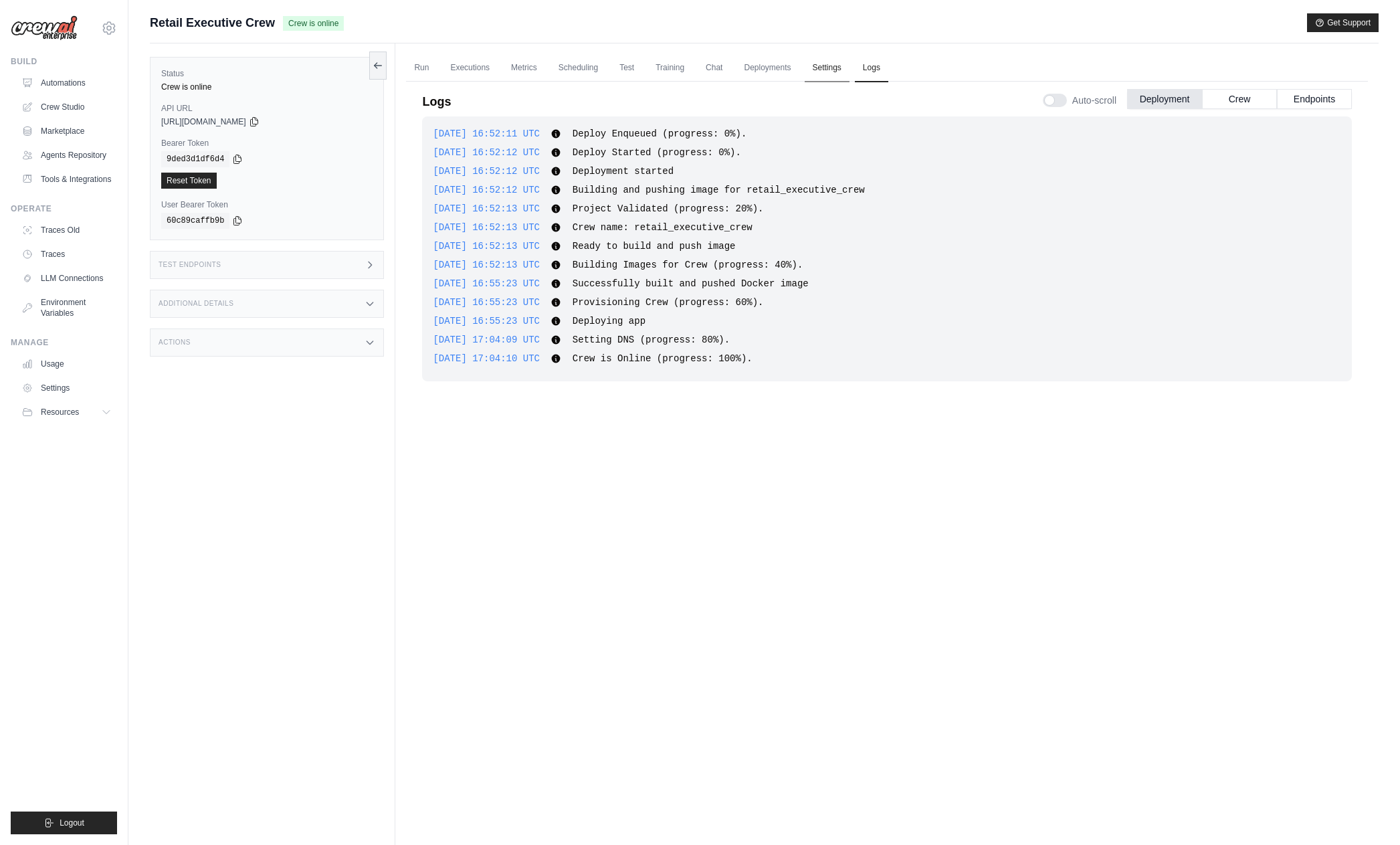
click at [817, 68] on link "Settings" at bounding box center [827, 68] width 45 height 28
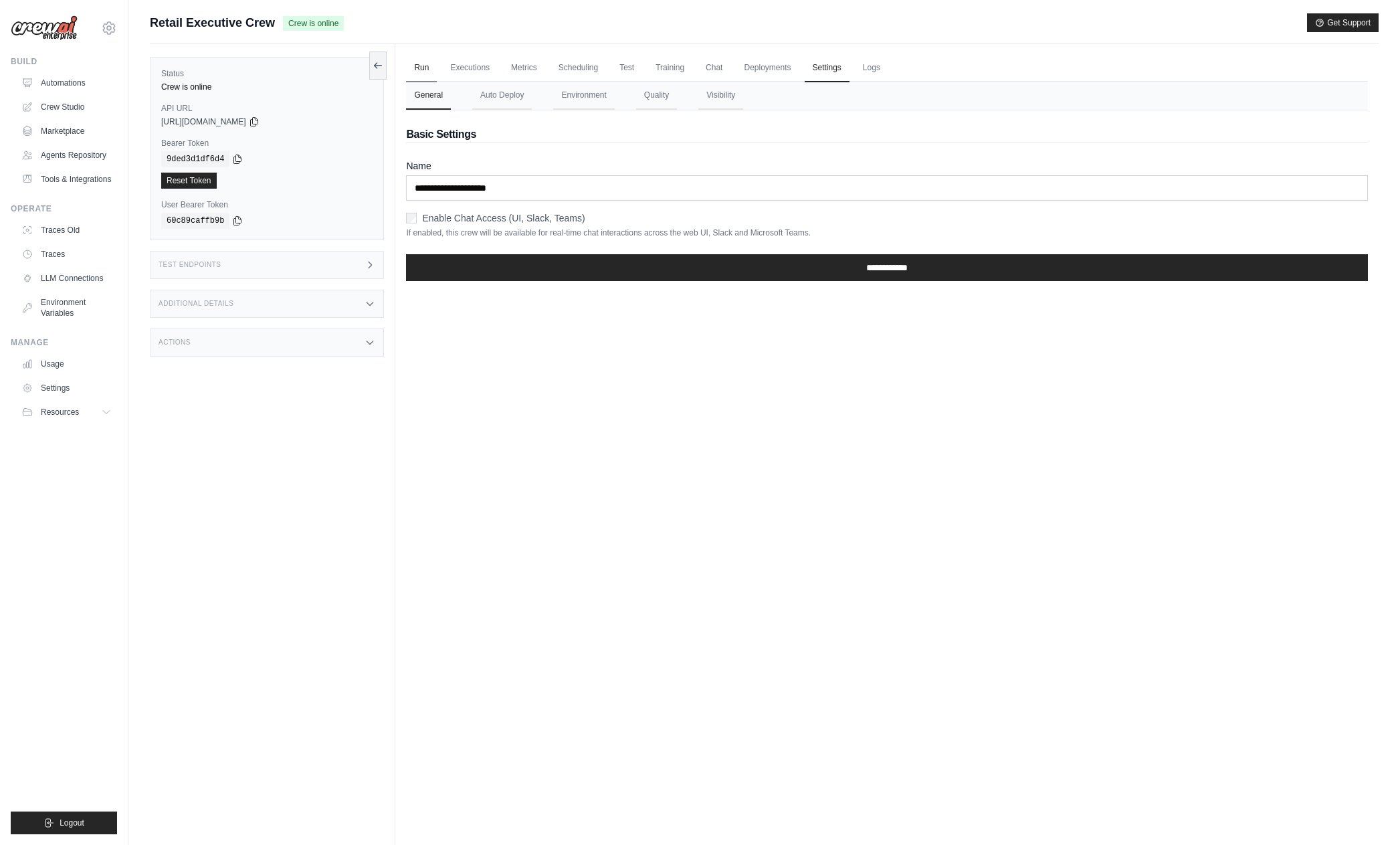
click at [416, 70] on link "Run" at bounding box center [421, 68] width 30 height 28
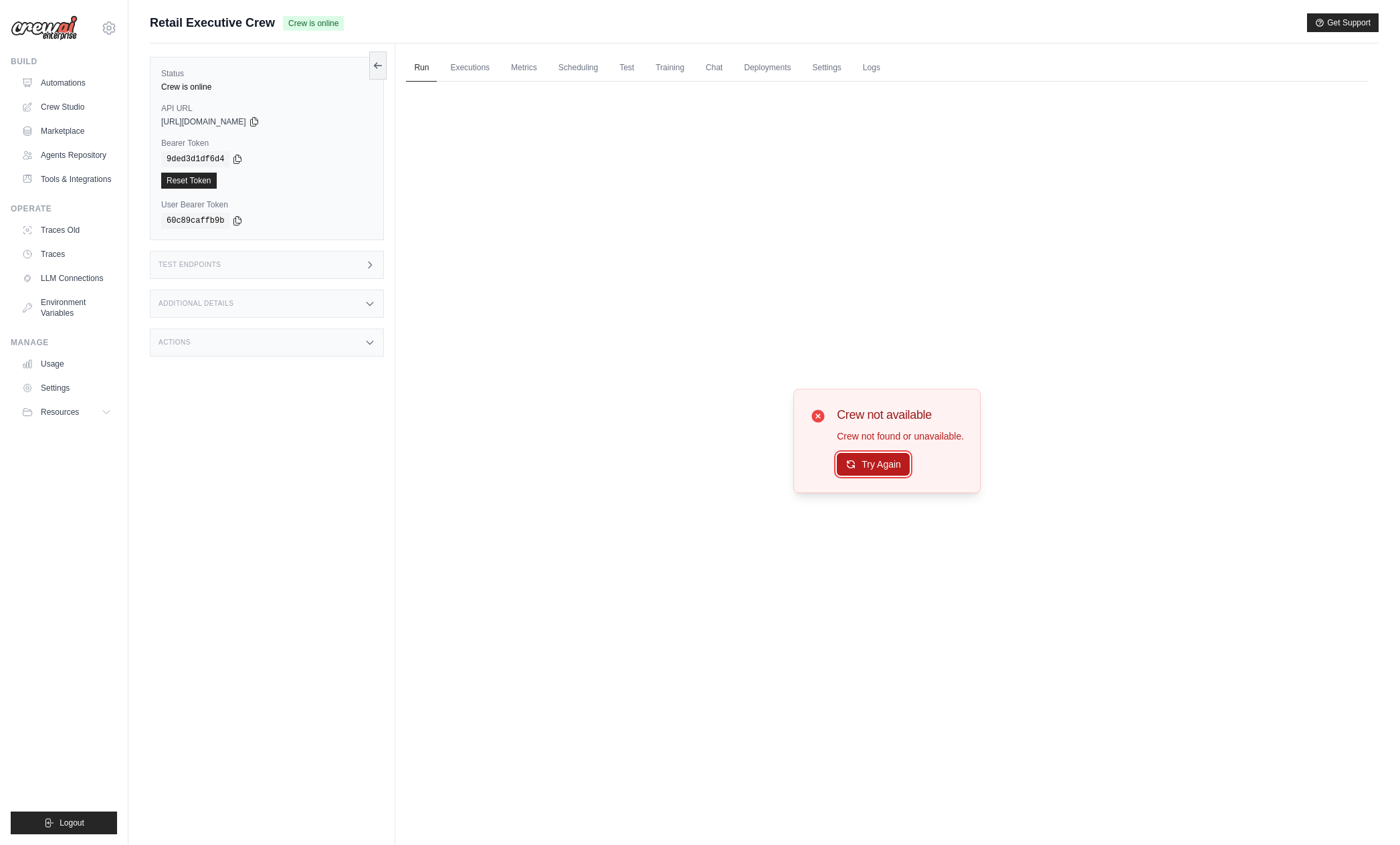
click at [883, 466] on button "Try Again" at bounding box center [874, 465] width 73 height 23
click at [73, 81] on link "Automations" at bounding box center [68, 83] width 101 height 22
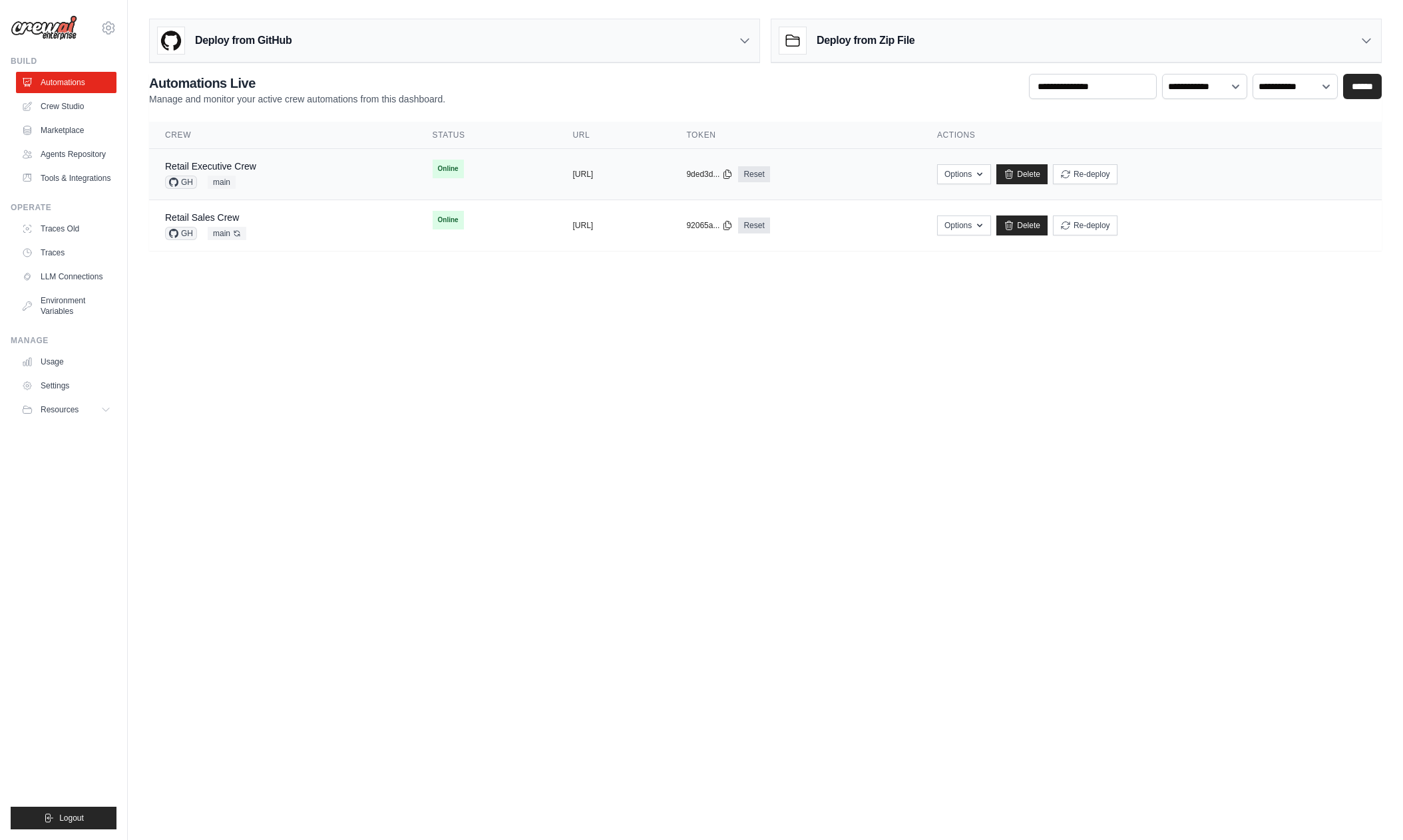
click at [260, 166] on div "Retail Executive Crew GH main" at bounding box center [283, 174] width 236 height 29
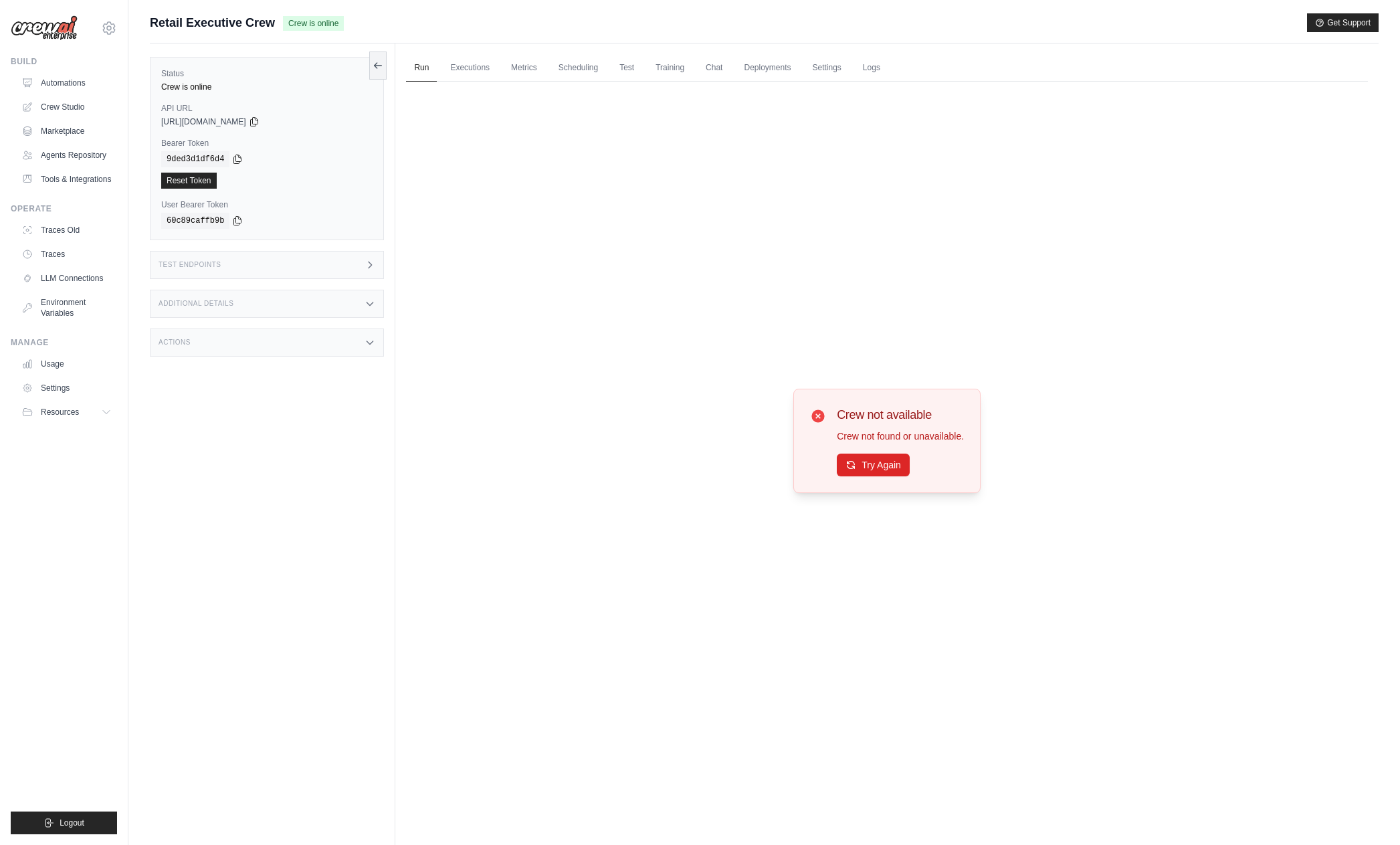
click at [815, 415] on icon at bounding box center [818, 415] width 13 height 13
click at [876, 465] on button "Try Again" at bounding box center [874, 465] width 73 height 23
